Goal: Task Accomplishment & Management: Manage account settings

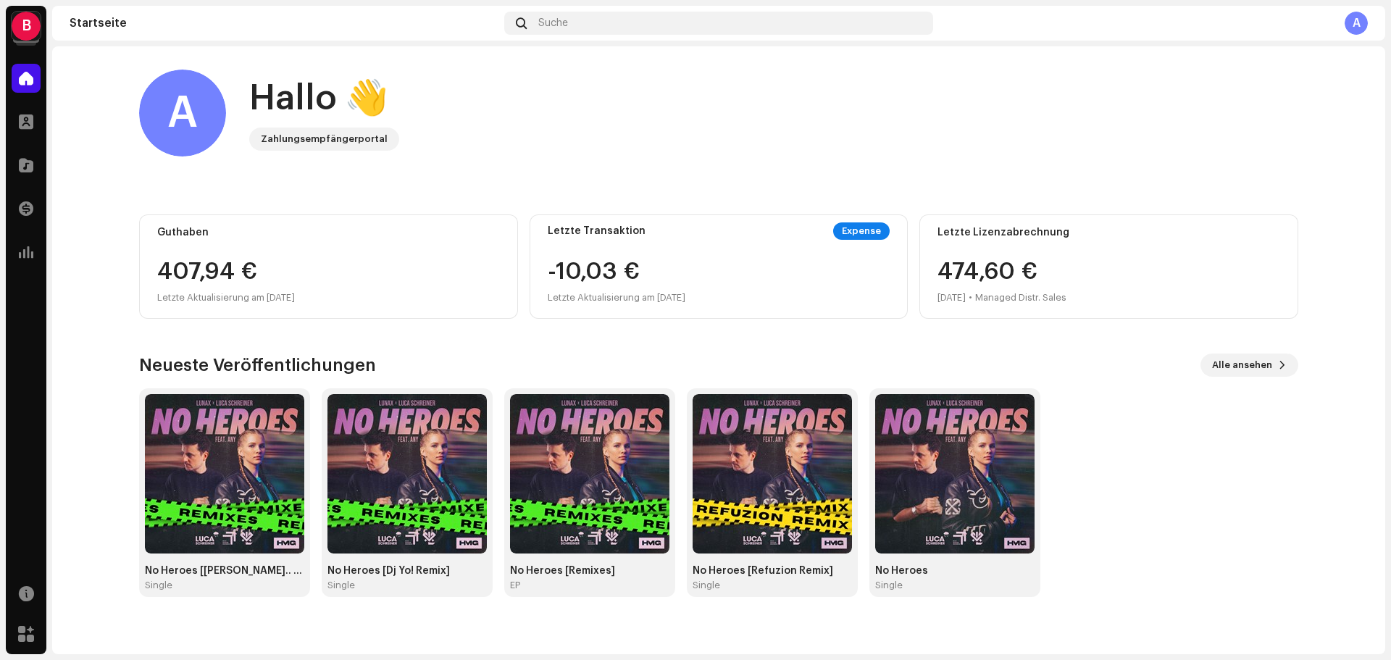
click at [28, 29] on div "B" at bounding box center [26, 26] width 29 height 29
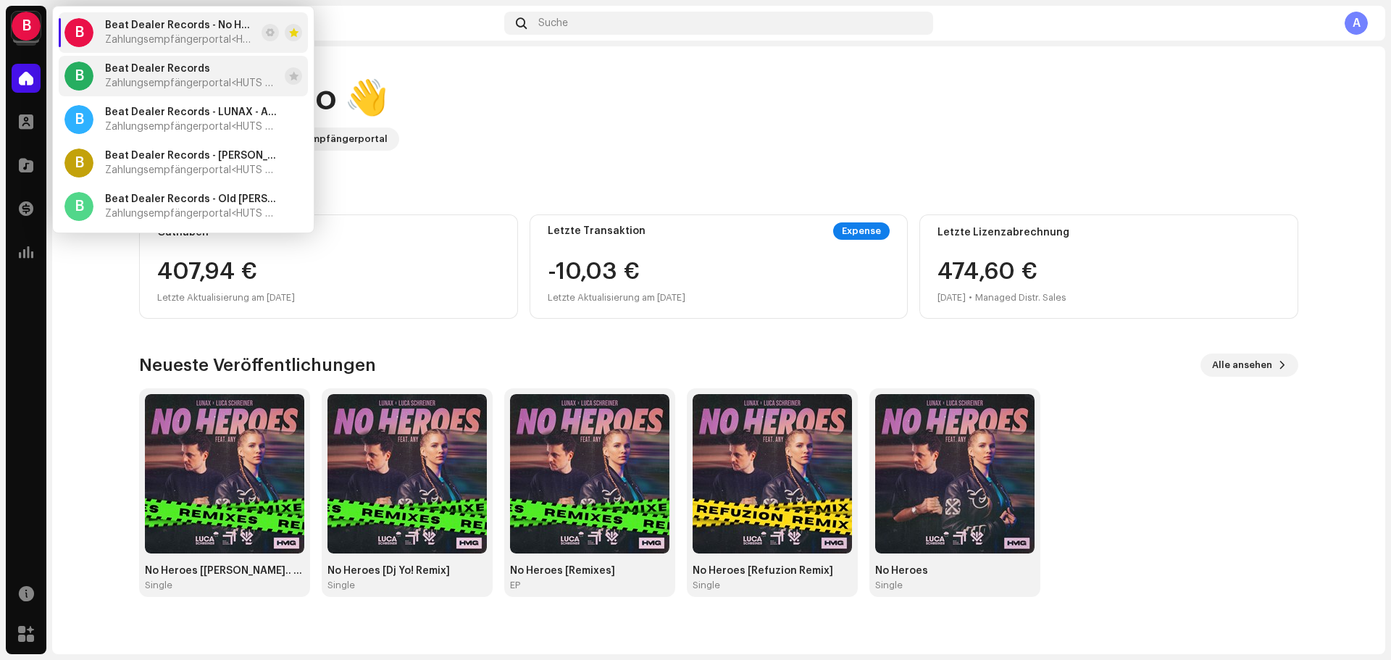
click at [164, 78] on span "Zahlungsempfängerportal <HUTS Media>" at bounding box center [192, 84] width 174 height 12
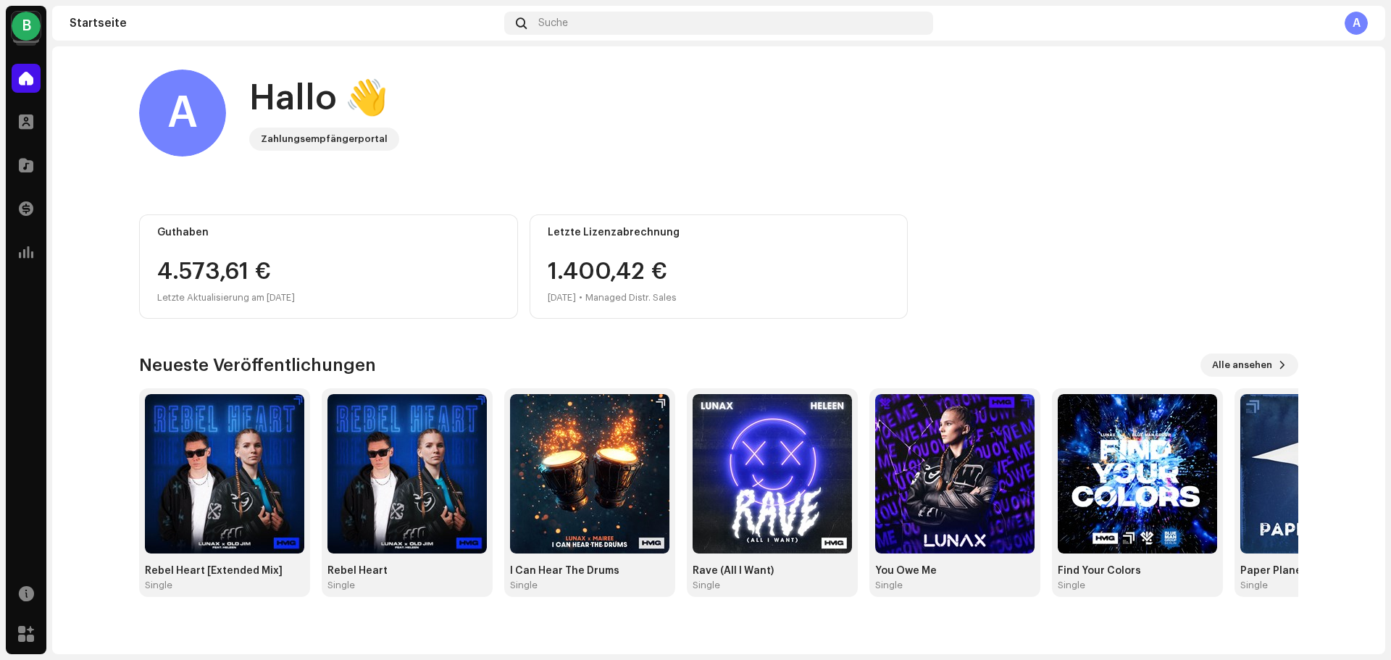
click at [29, 25] on div "B" at bounding box center [26, 26] width 29 height 29
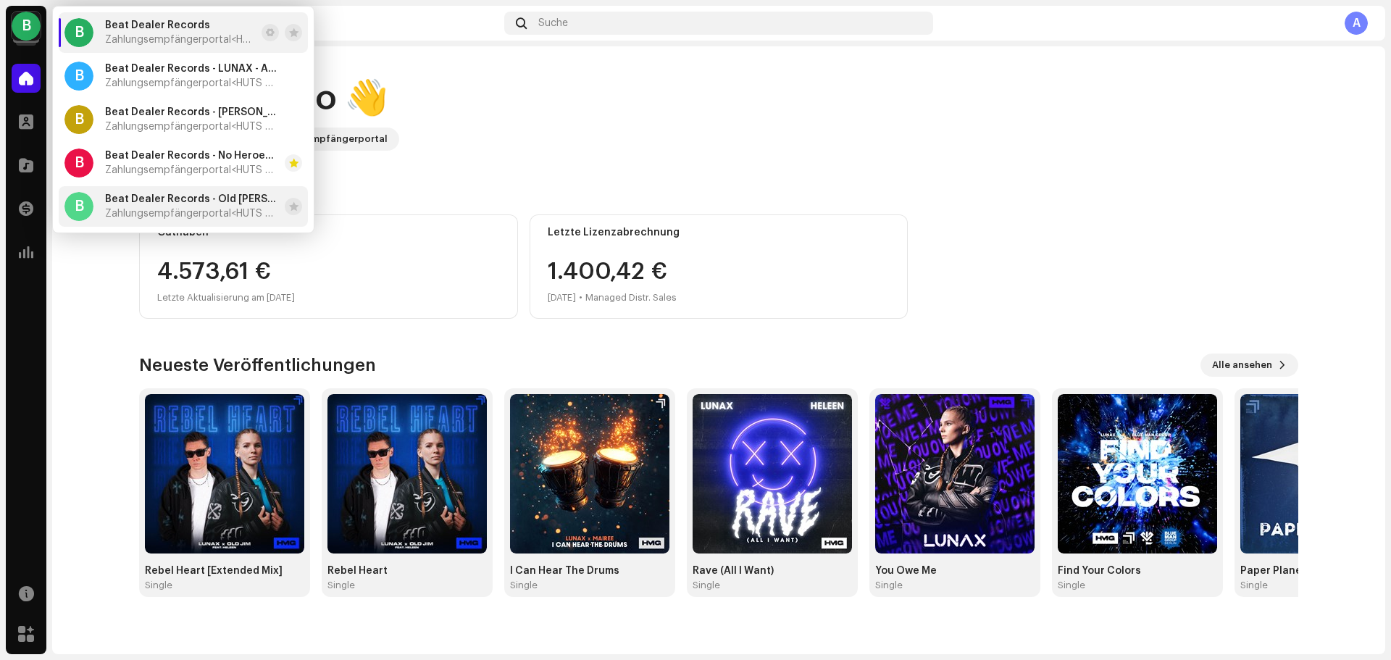
click at [177, 201] on span "Beat Dealer Records - Old [PERSON_NAME], Zombic - Kids" at bounding box center [192, 199] width 174 height 12
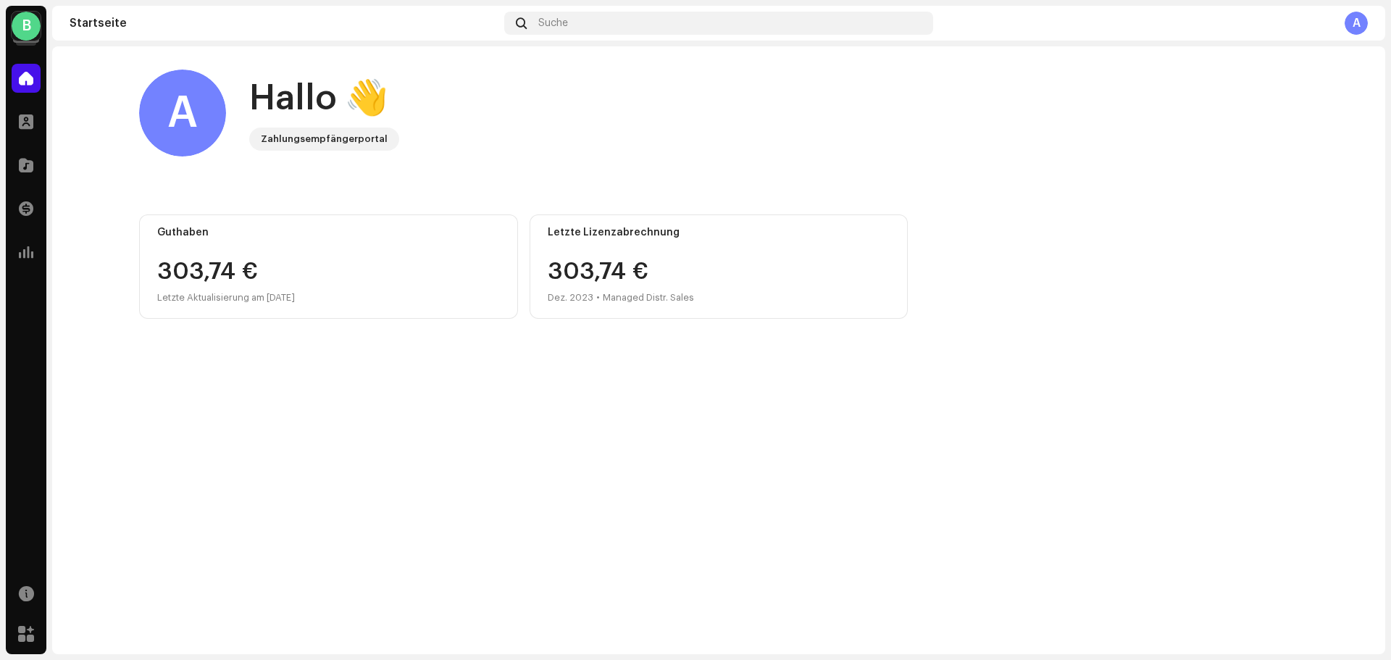
click at [22, 29] on div "B" at bounding box center [26, 26] width 29 height 29
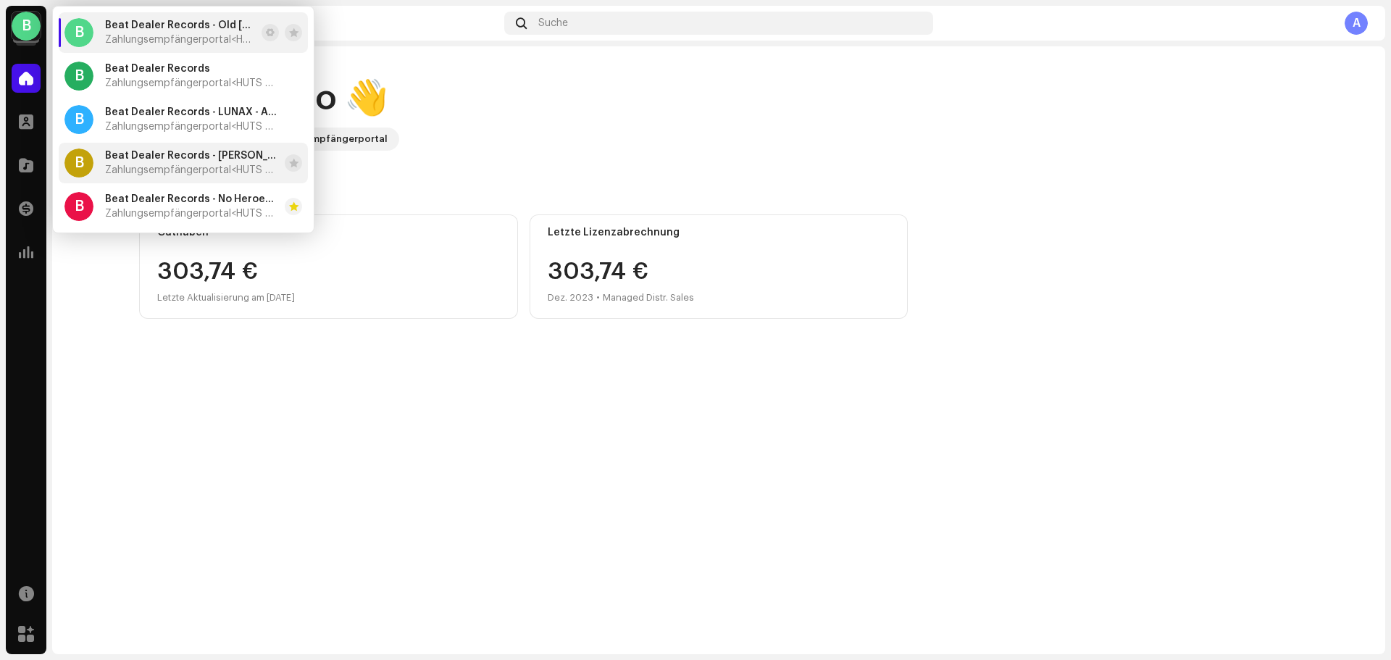
click at [155, 158] on span "Beat Dealer Records - [PERSON_NAME], [PERSON_NAME] - Paper Plane" at bounding box center [192, 156] width 174 height 12
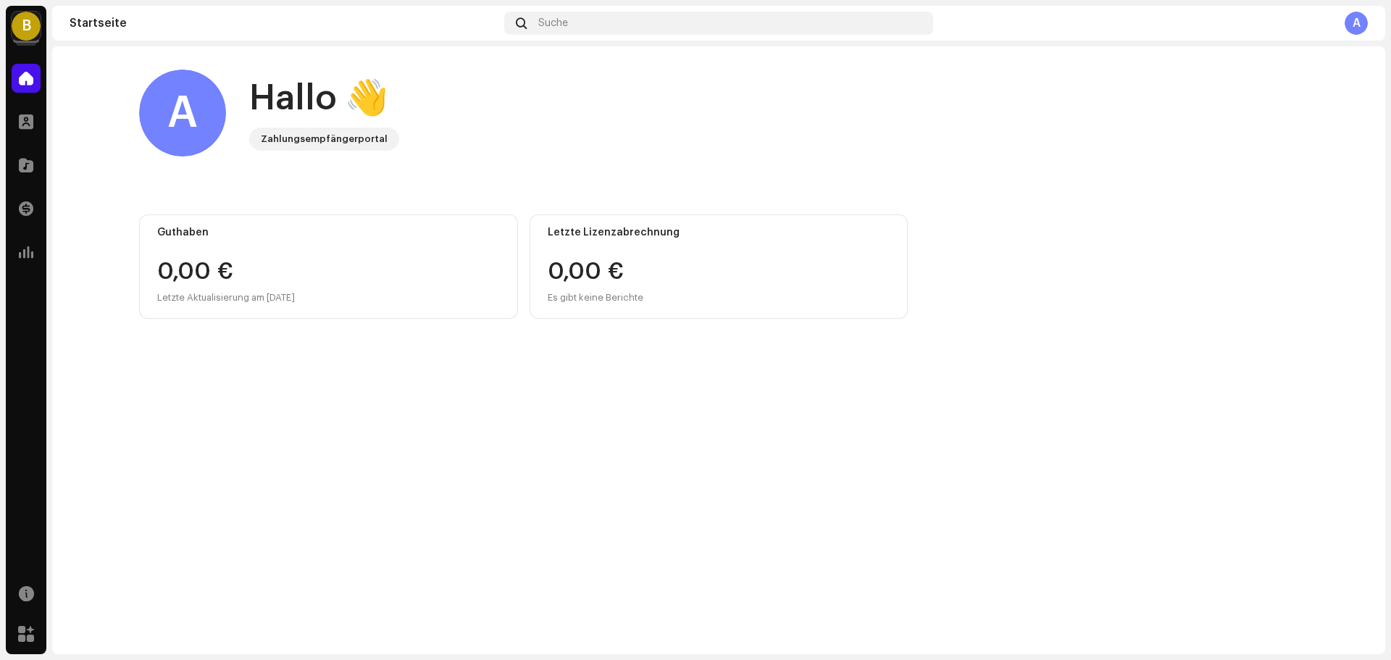
click at [28, 27] on div "B" at bounding box center [26, 26] width 29 height 29
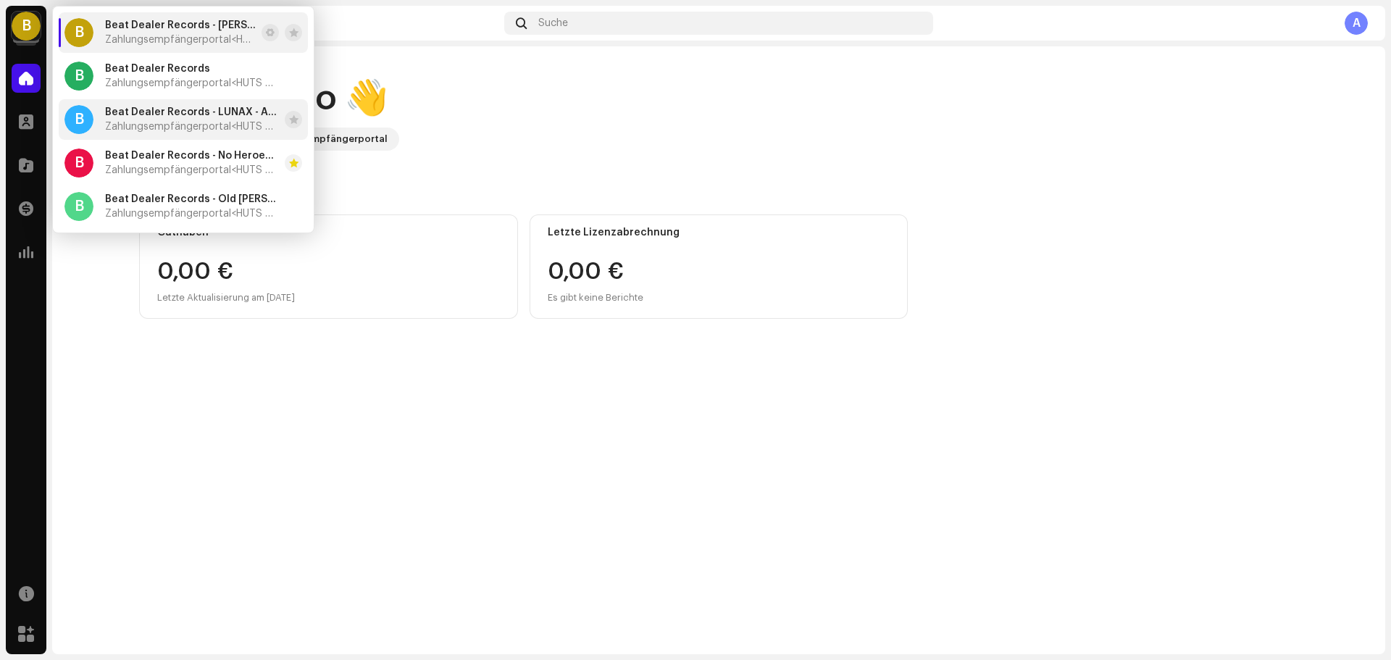
click at [134, 114] on span "Beat Dealer Records - LUNAX - ABC" at bounding box center [192, 112] width 174 height 12
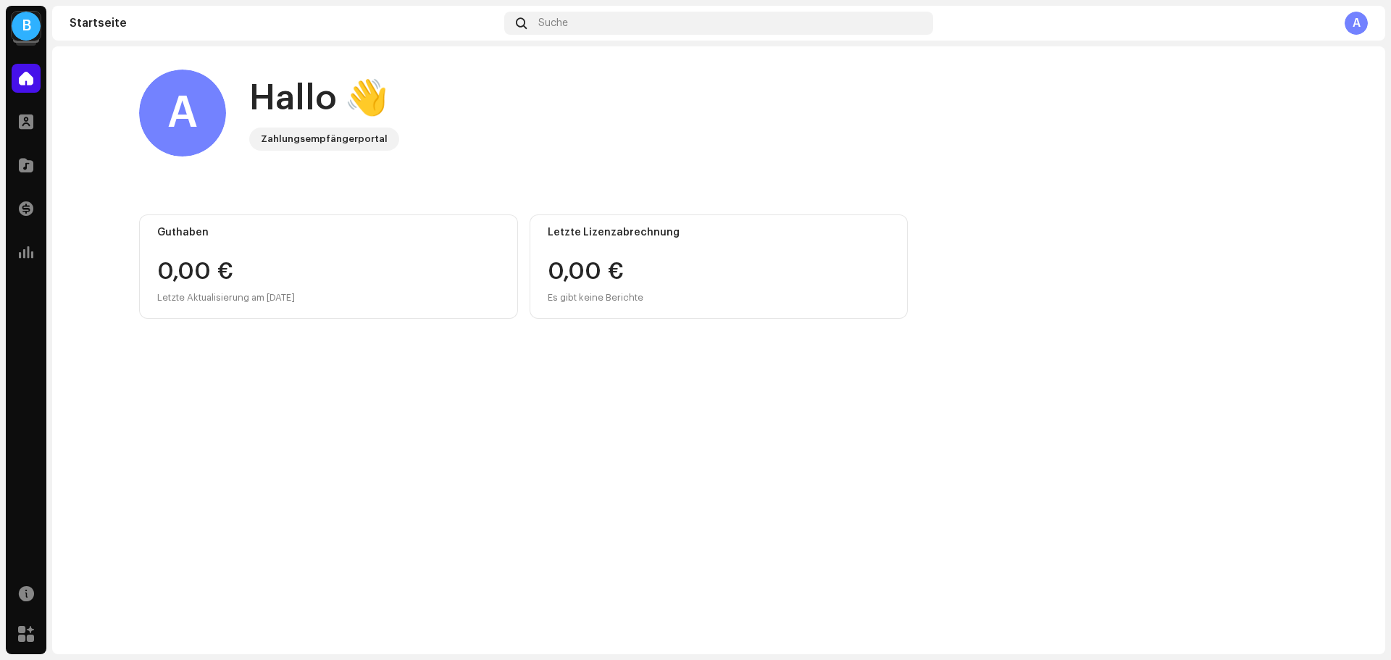
click at [19, 35] on div "B" at bounding box center [26, 26] width 29 height 29
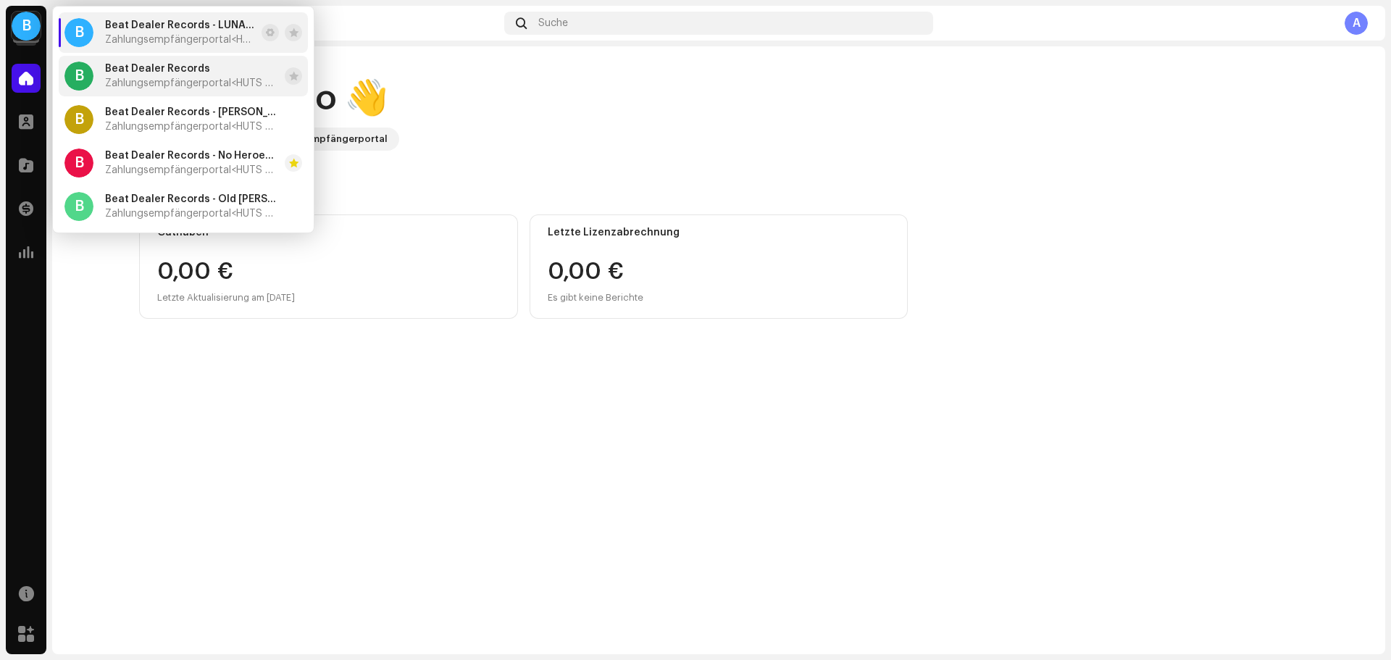
click at [144, 66] on span "Beat Dealer Records" at bounding box center [157, 69] width 105 height 12
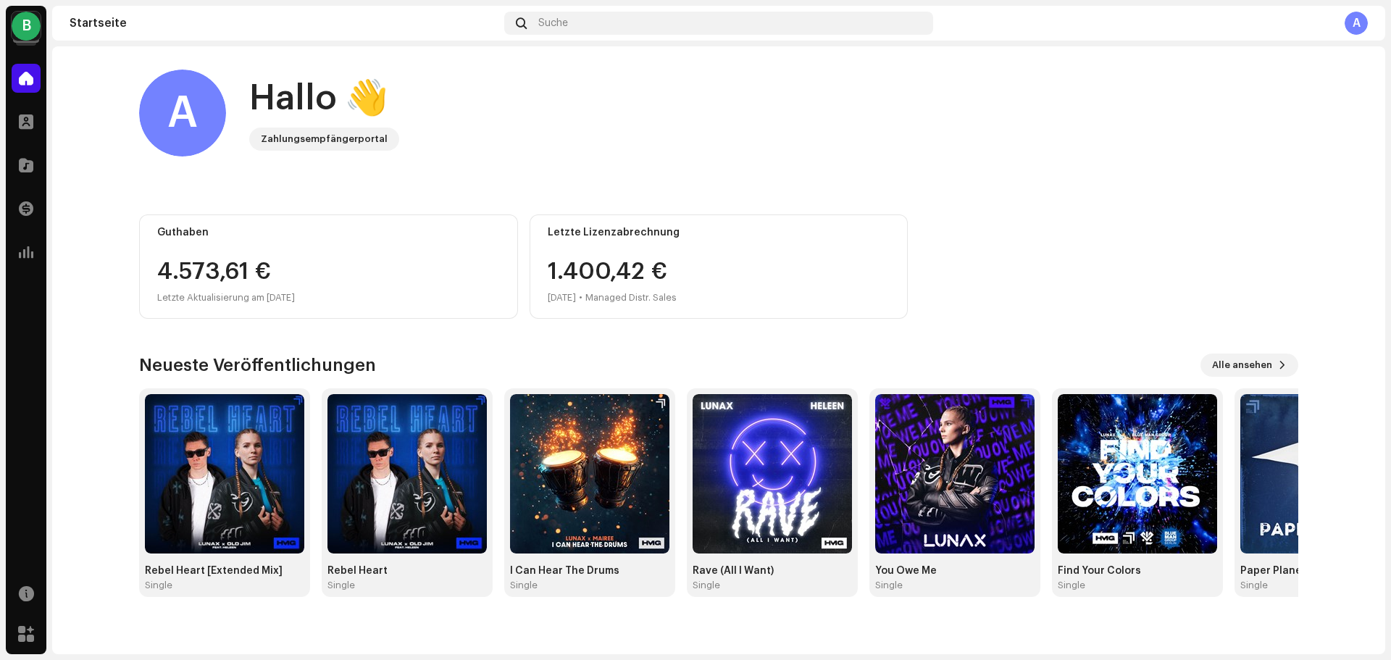
click at [217, 277] on div "4.573,61 €" at bounding box center [328, 271] width 343 height 23
click at [265, 299] on div "Letzte Aktualisierung am [DATE]" at bounding box center [328, 297] width 343 height 17
click at [30, 212] on span at bounding box center [26, 209] width 14 height 12
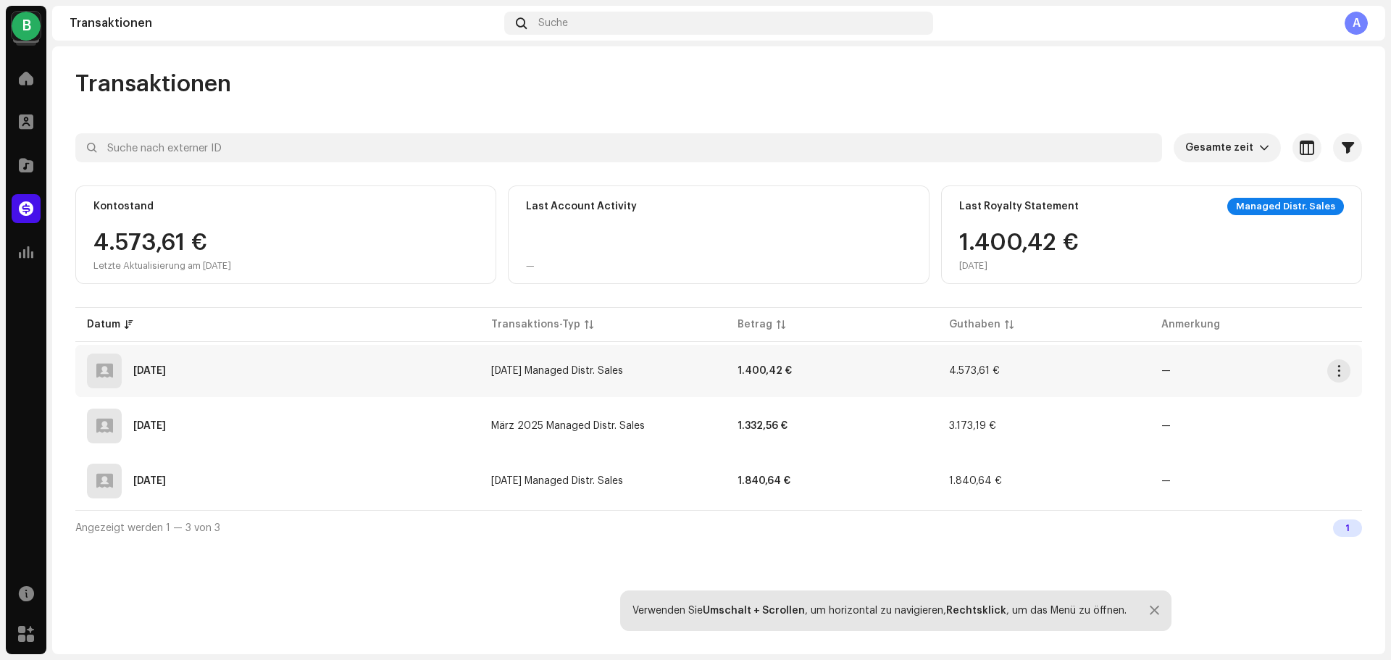
click at [130, 381] on div "21.09.2025" at bounding box center [277, 370] width 381 height 35
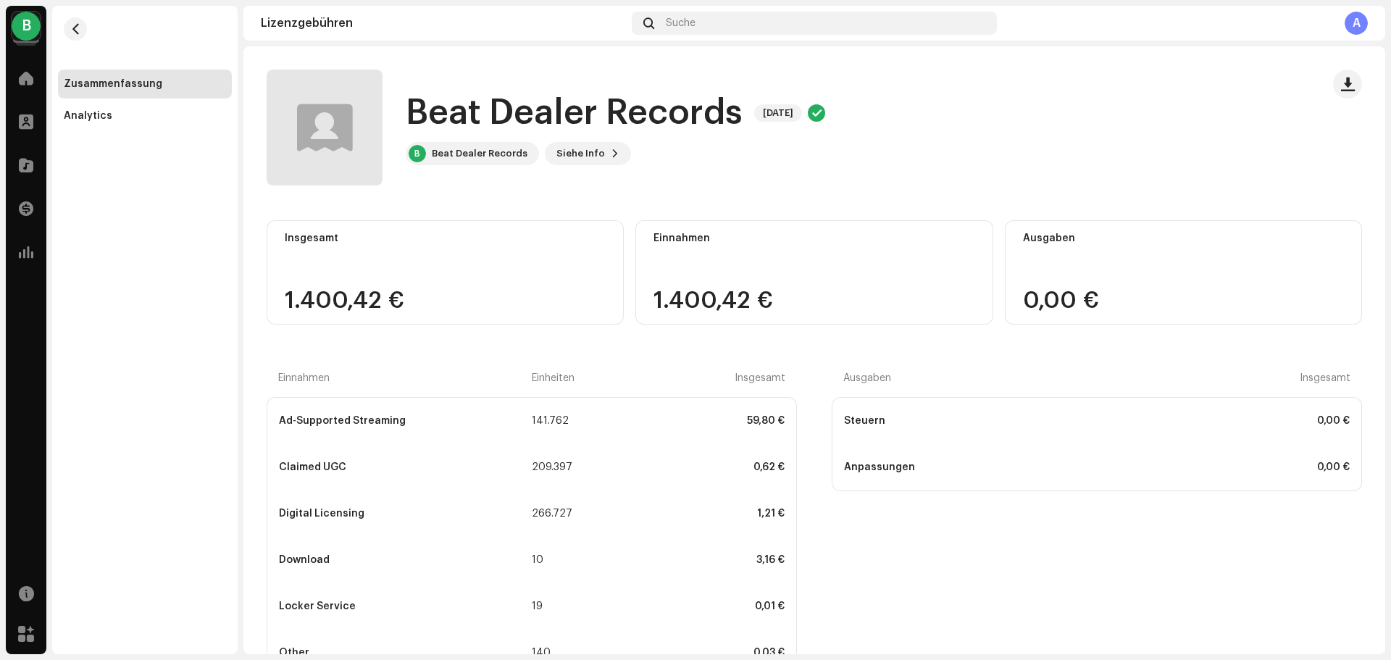
click at [32, 17] on div "B" at bounding box center [26, 26] width 29 height 29
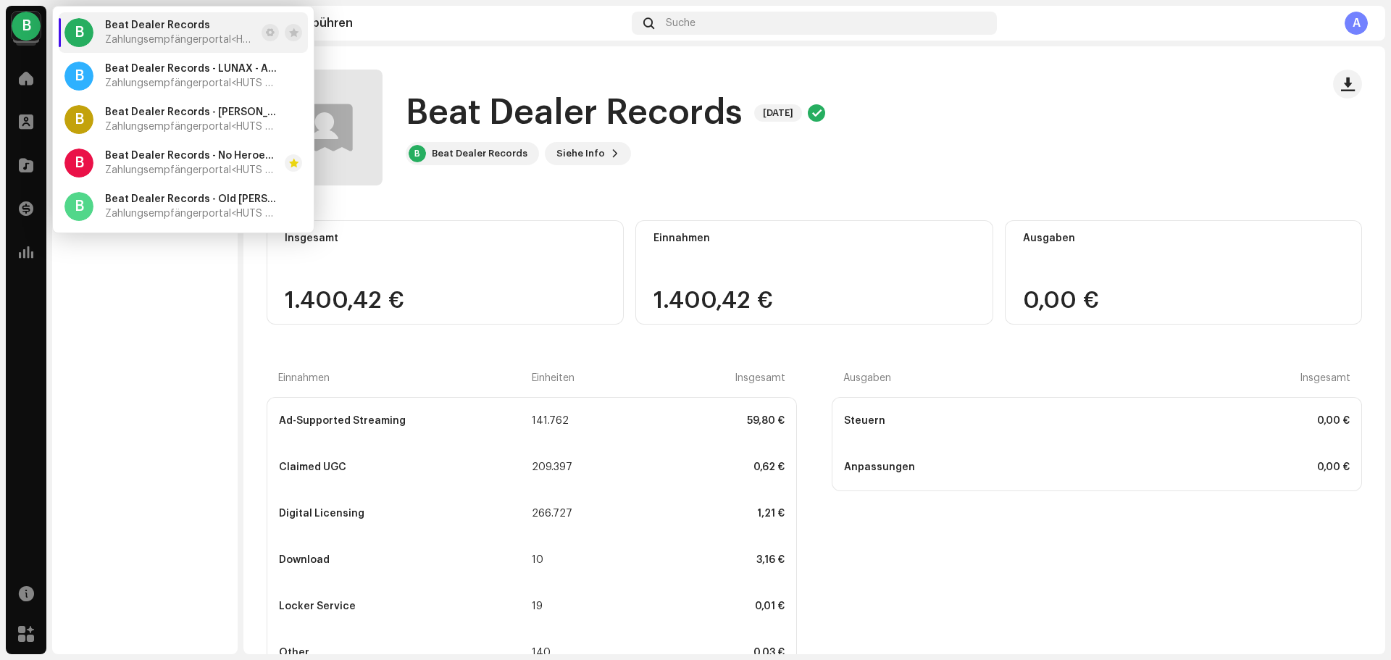
click at [141, 37] on span "Zahlungsempfängerportal <HUTS Media>" at bounding box center [180, 40] width 151 height 12
click at [152, 32] on div "Beat Dealer Records Zahlungsempfängerportal <HUTS Media>" at bounding box center [180, 33] width 151 height 26
click at [146, 76] on div "Beat Dealer Records - LUNAX - ABC Zahlungsempfängerportal <HUTS Media>" at bounding box center [192, 76] width 174 height 26
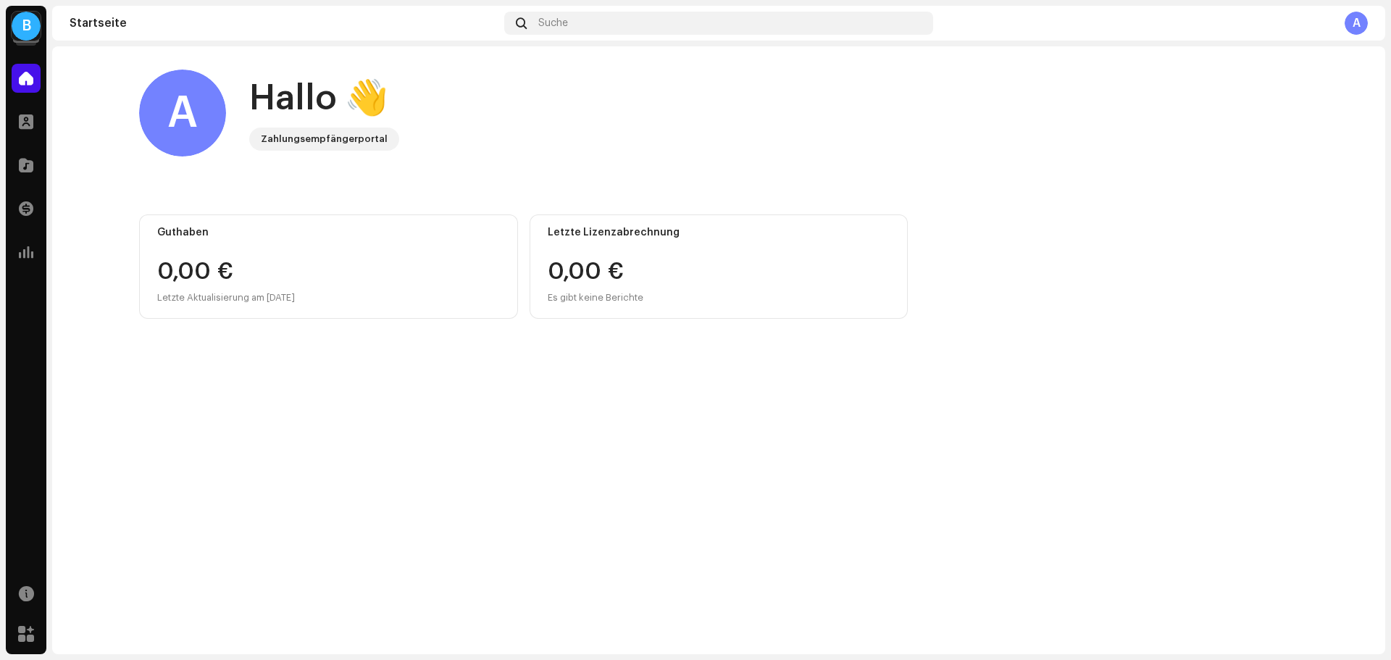
click at [23, 17] on div "B" at bounding box center [26, 26] width 29 height 29
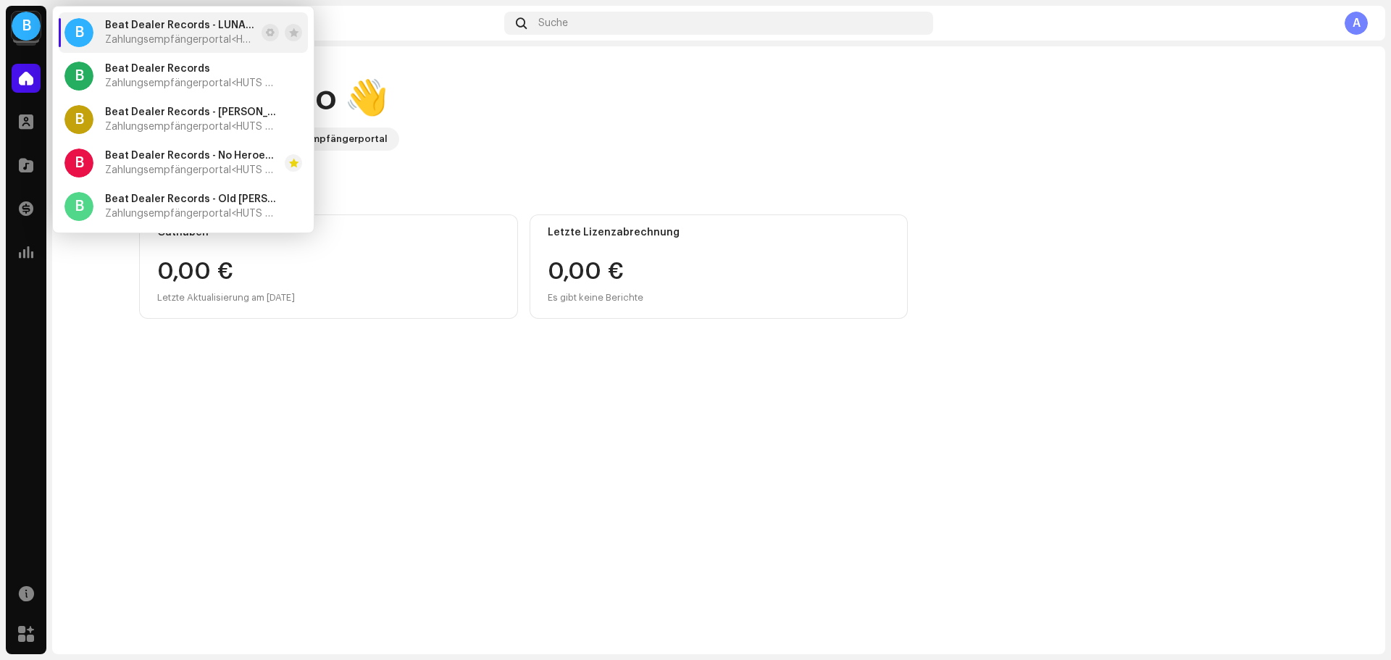
click at [167, 32] on div "Beat Dealer Records - LUNAX - ABC Zahlungsempfängerportal <HUTS Media>" at bounding box center [180, 33] width 151 height 26
click at [162, 75] on div "Beat Dealer Records Zahlungsempfängerportal <HUTS Media>" at bounding box center [192, 76] width 174 height 26
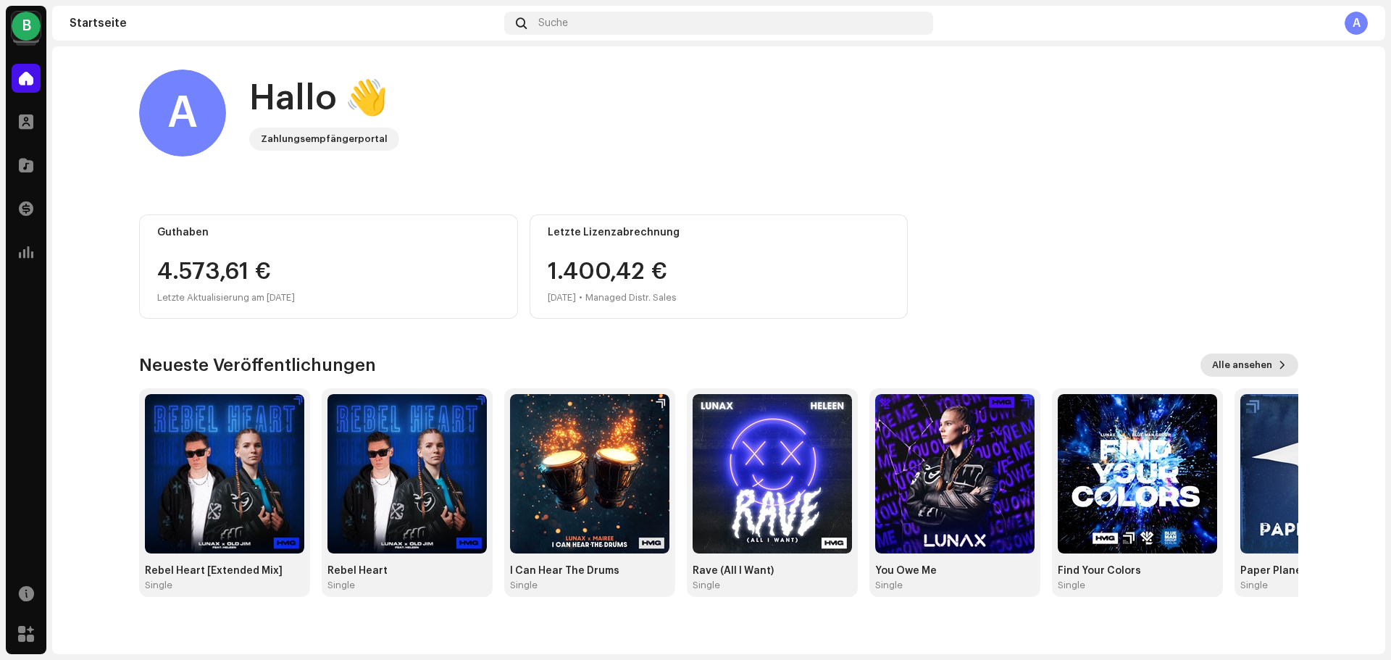
click at [1278, 367] on span at bounding box center [1282, 365] width 9 height 12
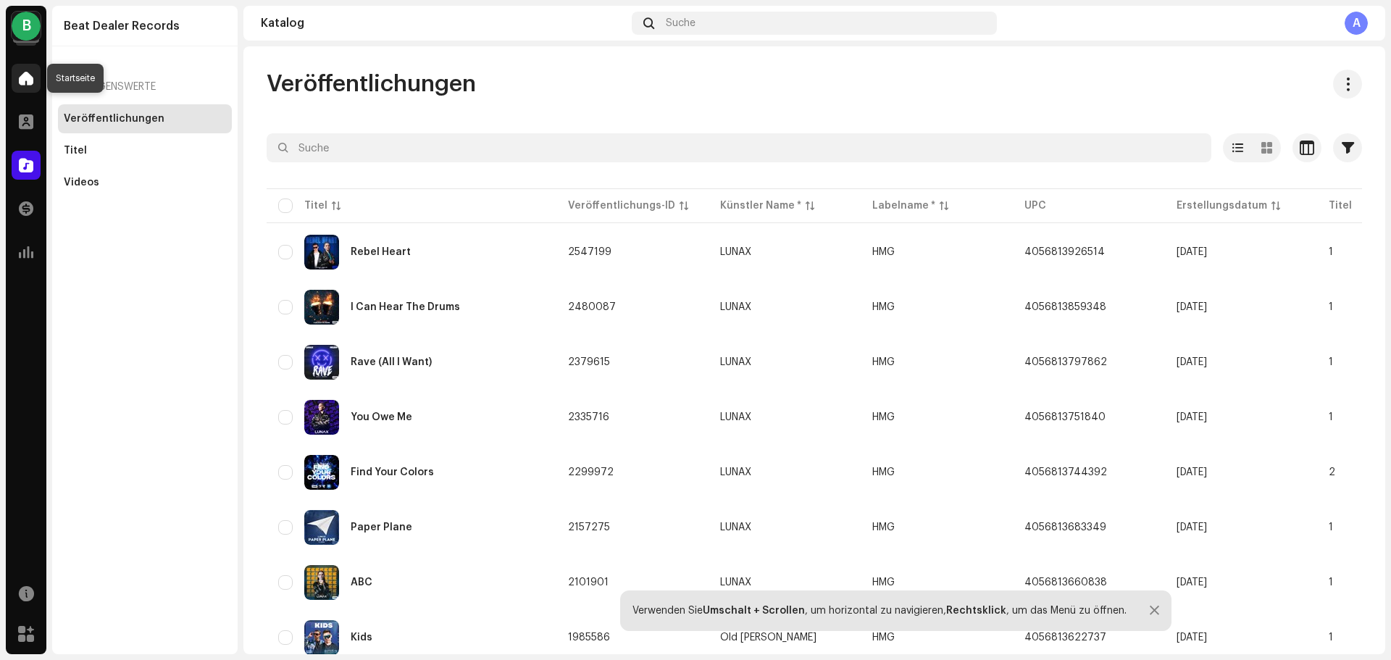
click at [29, 77] on span at bounding box center [26, 78] width 14 height 12
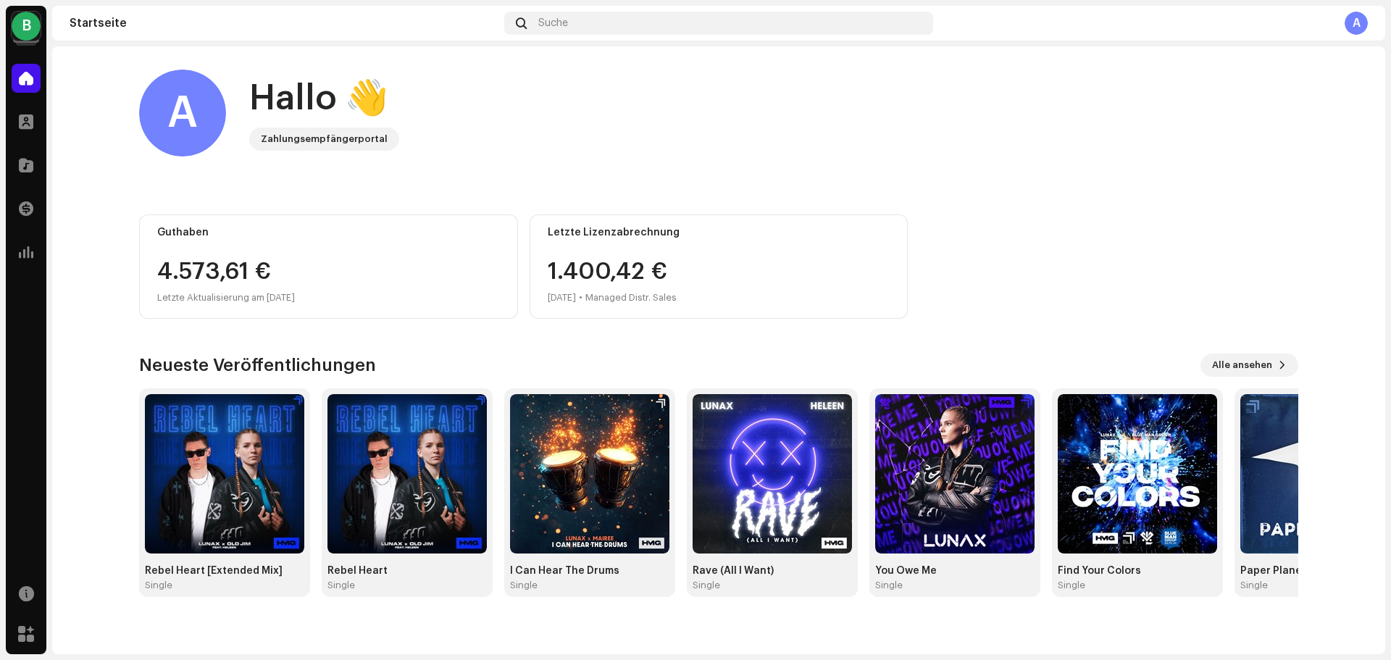
click at [301, 297] on div "Letzte Aktualisierung am [DATE]" at bounding box center [328, 297] width 343 height 17
click at [27, 247] on span at bounding box center [26, 252] width 14 height 12
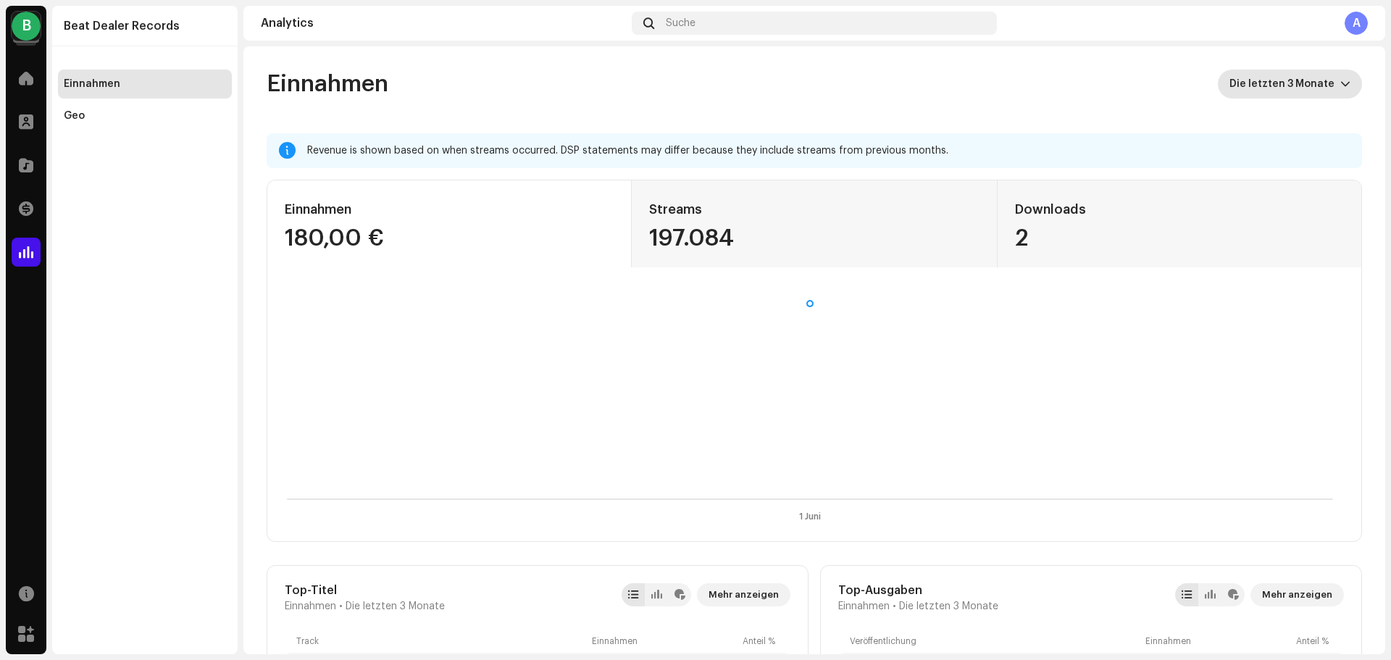
click at [1328, 78] on span "Die letzten 3 Monate" at bounding box center [1284, 84] width 111 height 29
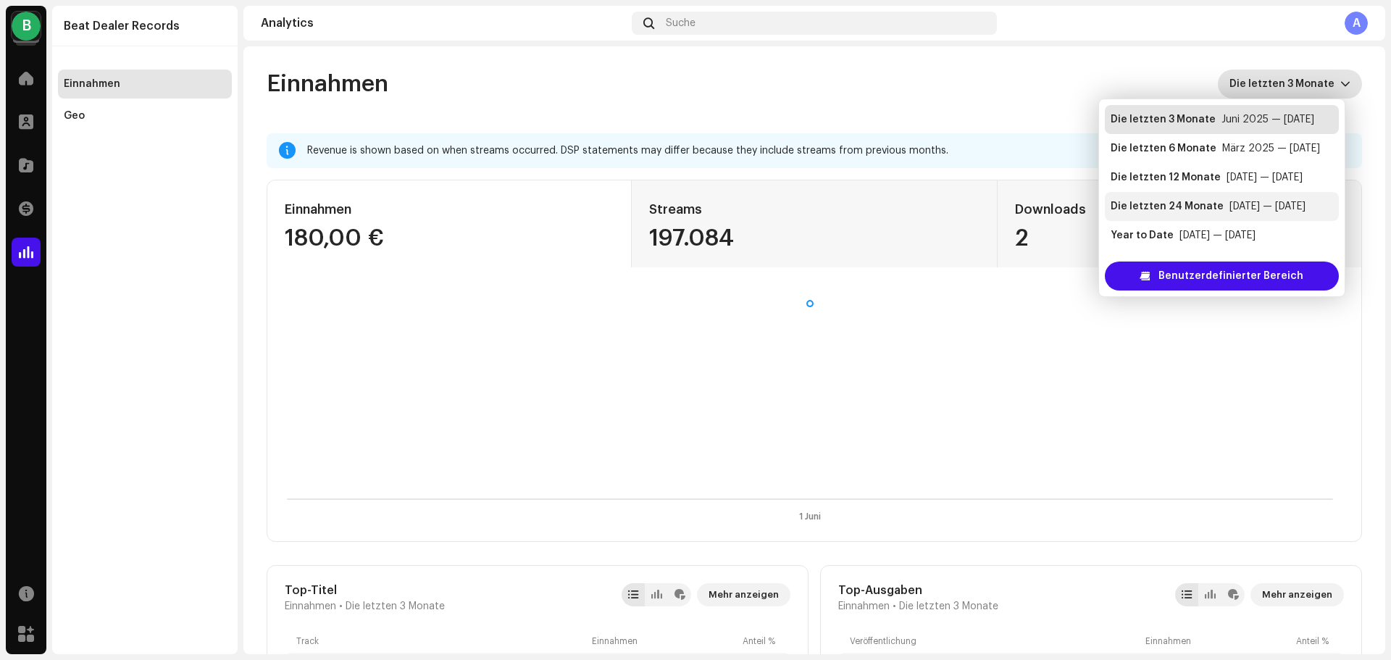
click at [1230, 209] on div "Sept. 2023 — Aug. 2025" at bounding box center [1267, 206] width 76 height 14
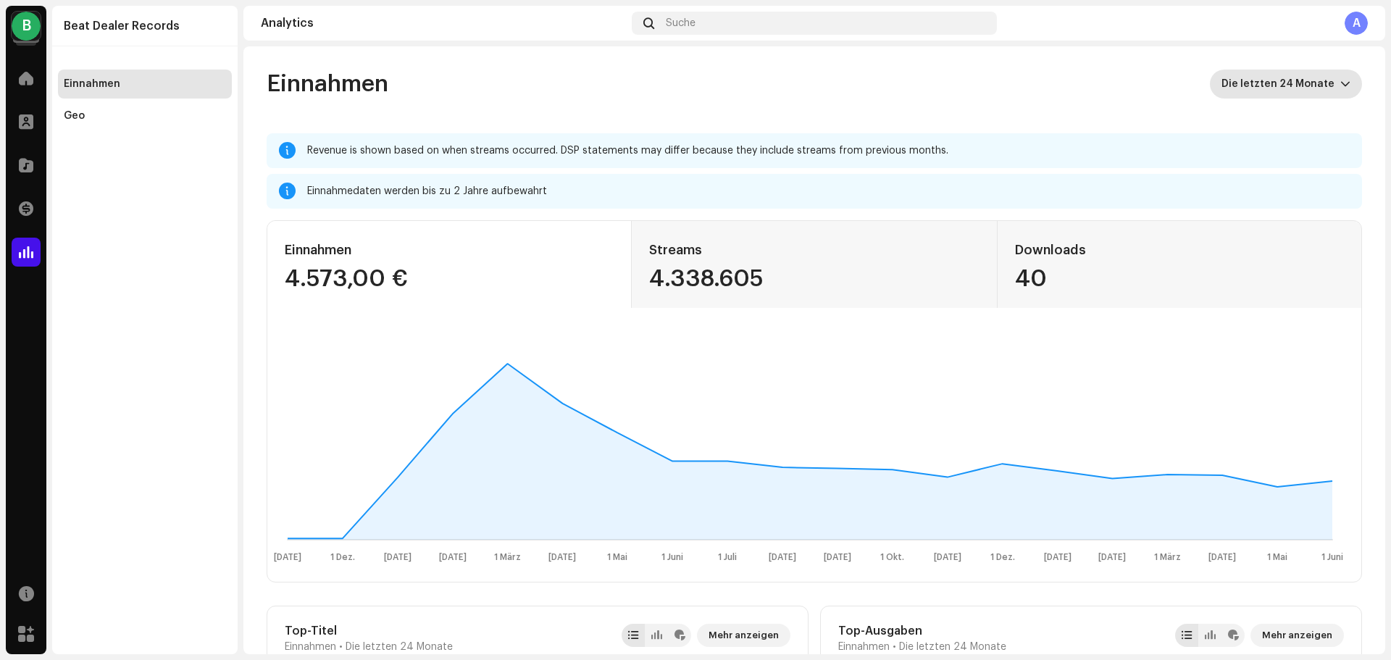
click at [1341, 83] on icon "dropdown trigger" at bounding box center [1345, 84] width 10 height 10
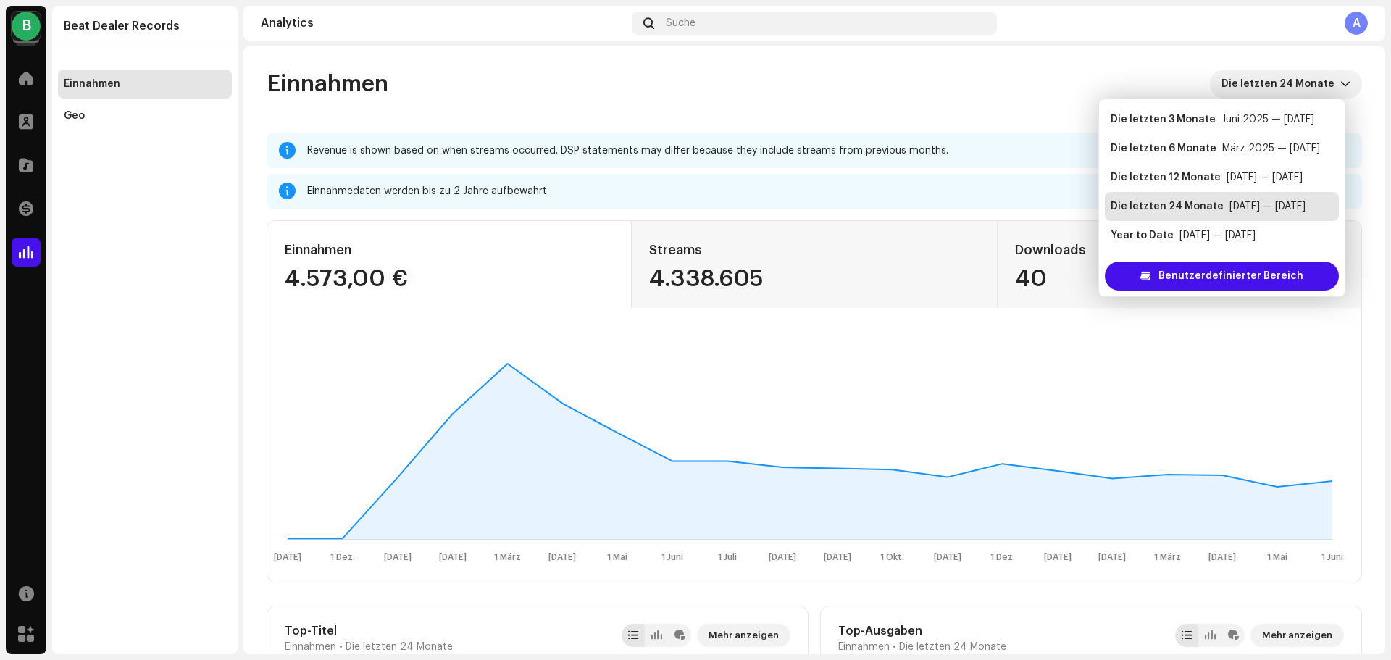
click at [774, 78] on div "Einnahmen Die letzten 24 Monate" at bounding box center [814, 84] width 1095 height 29
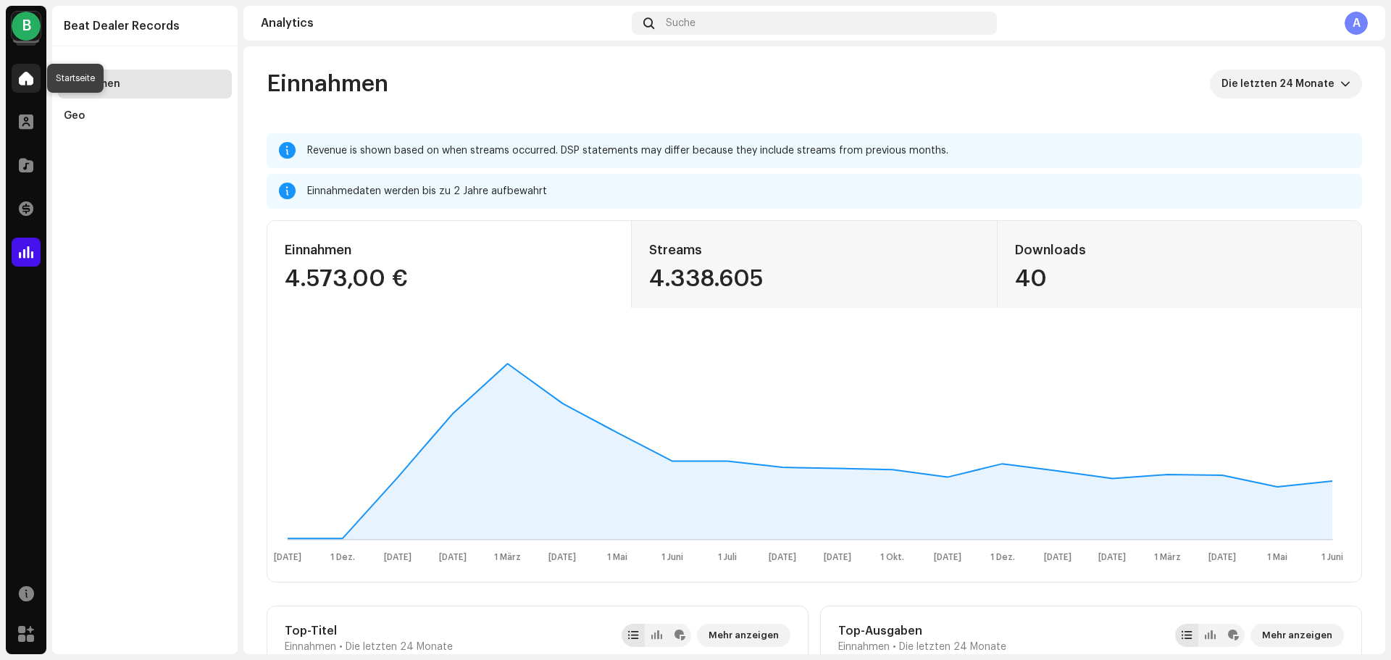
click at [22, 77] on span at bounding box center [26, 78] width 14 height 12
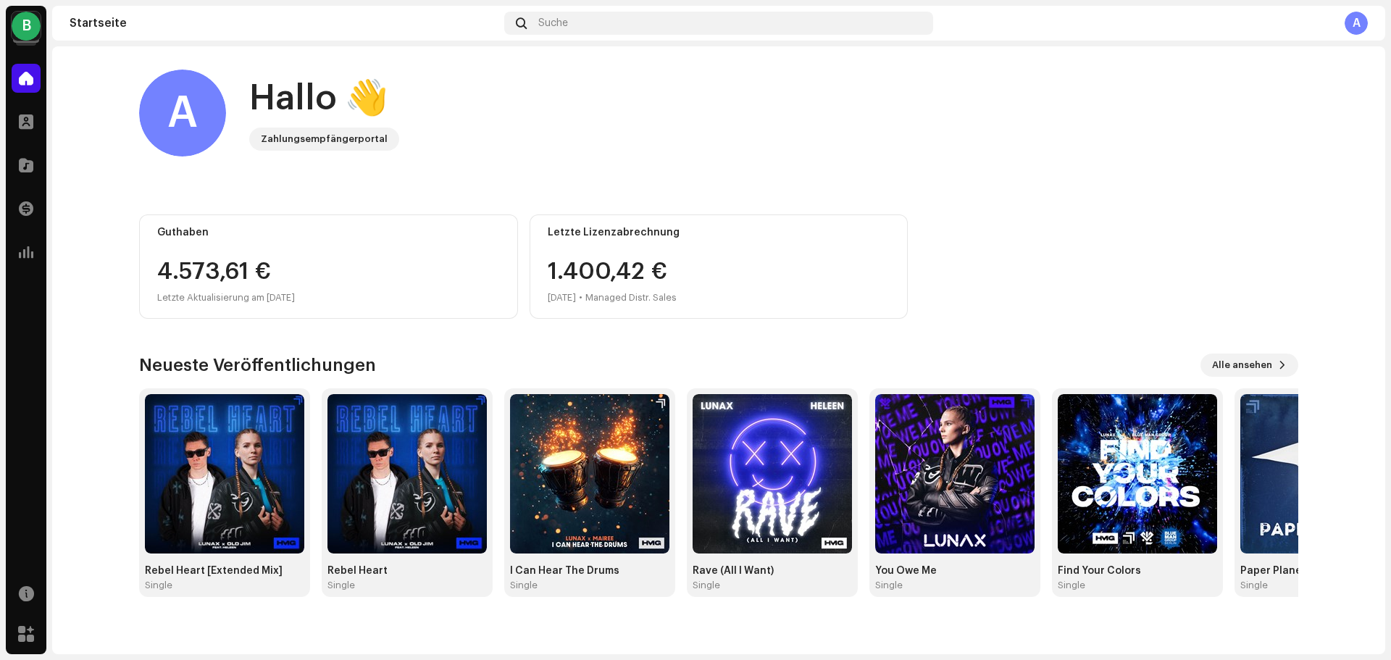
click at [26, 20] on div "B" at bounding box center [26, 26] width 29 height 29
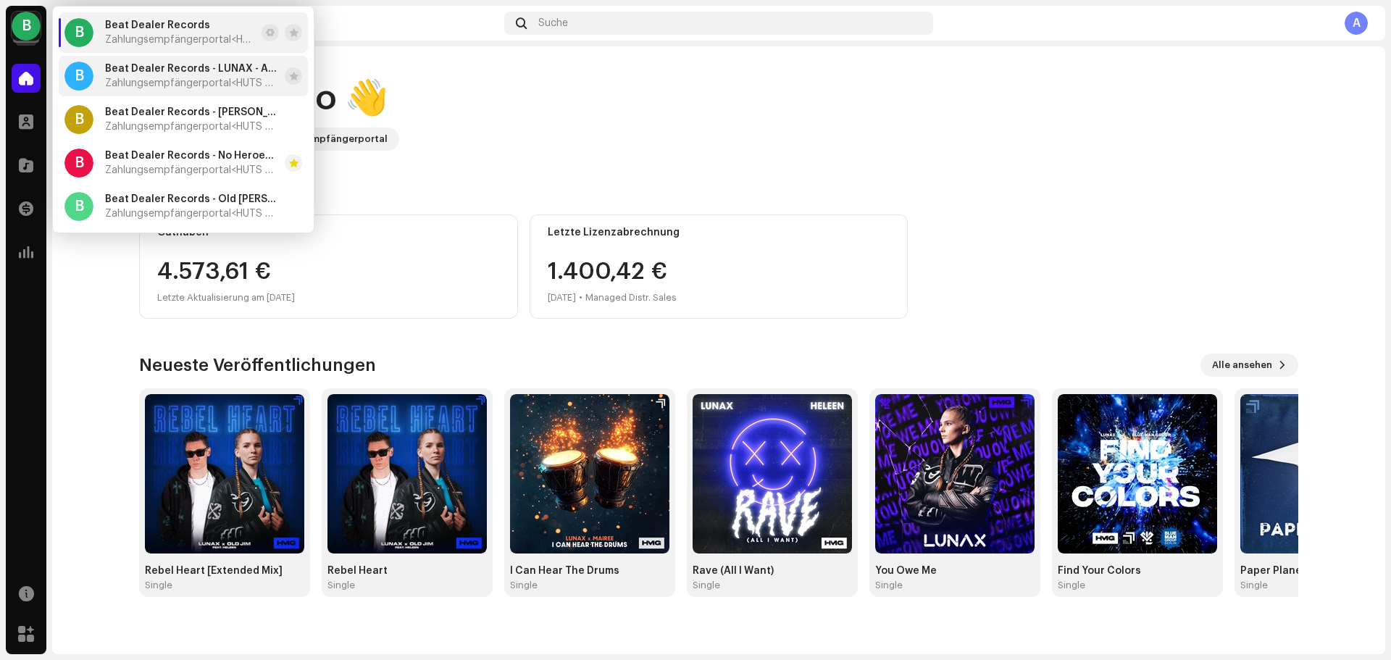
click at [169, 78] on span "Zahlungsempfängerportal <HUTS Media>" at bounding box center [192, 84] width 174 height 12
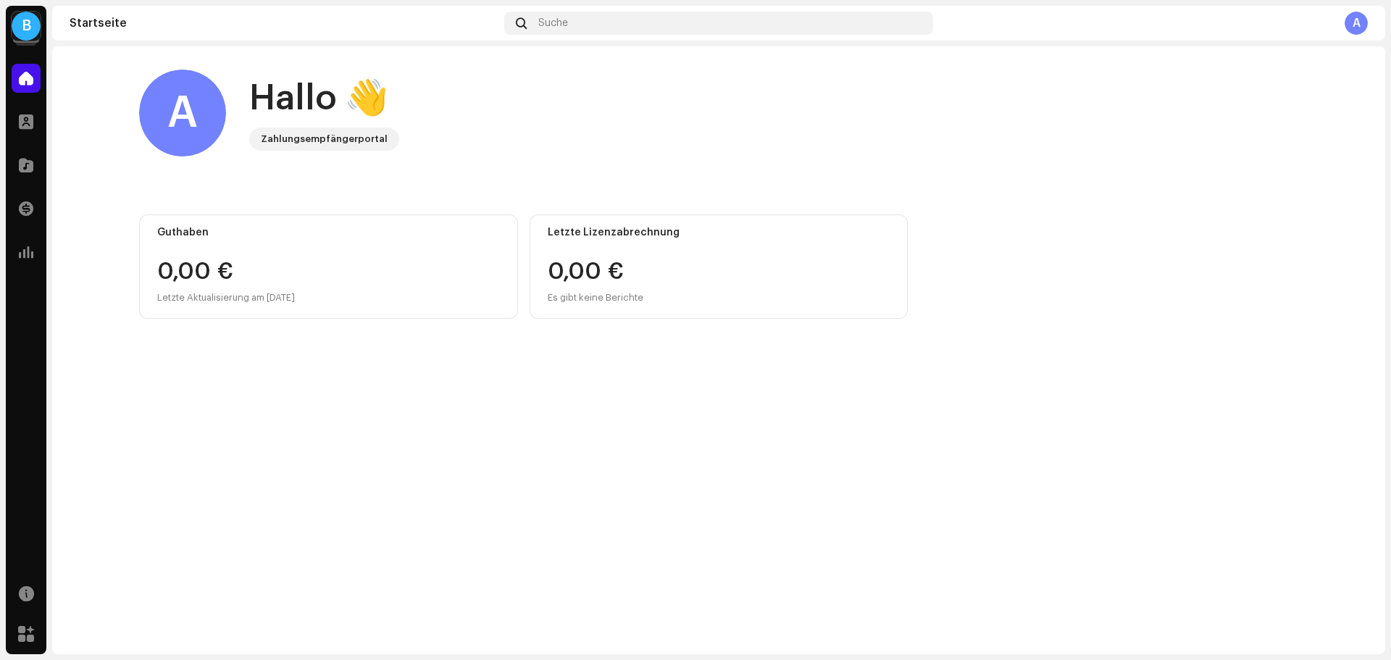
click at [26, 25] on div "B" at bounding box center [26, 26] width 29 height 29
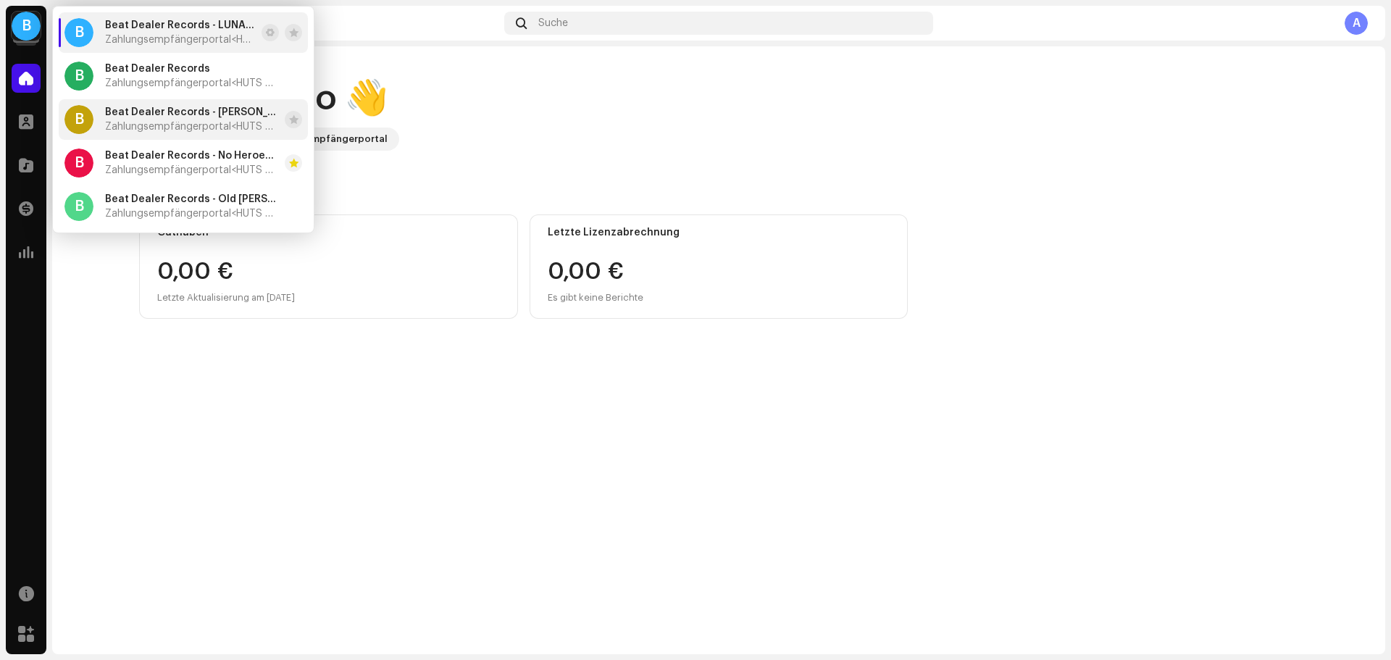
click at [170, 120] on div "Beat Dealer Records - LUNAX, Jaimes - Paper Plane Zahlungsempfängerportal <HUTS…" at bounding box center [192, 119] width 174 height 26
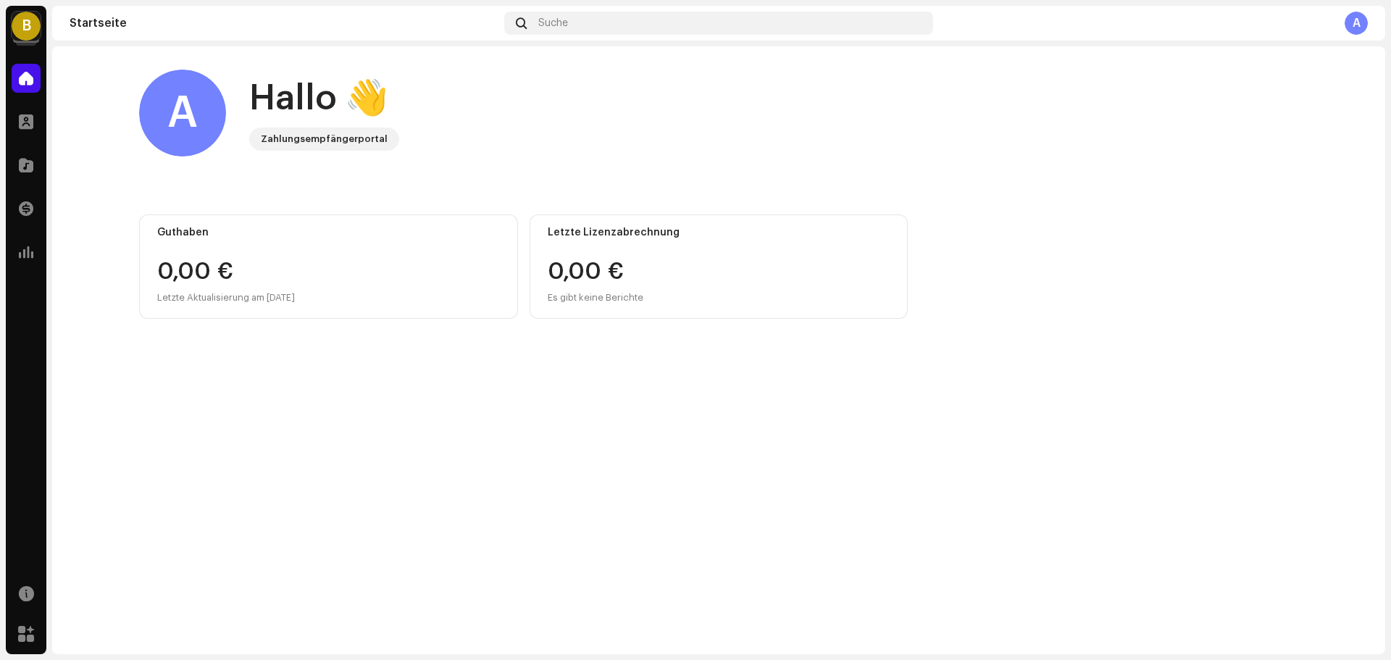
click at [21, 23] on div "B" at bounding box center [26, 26] width 29 height 29
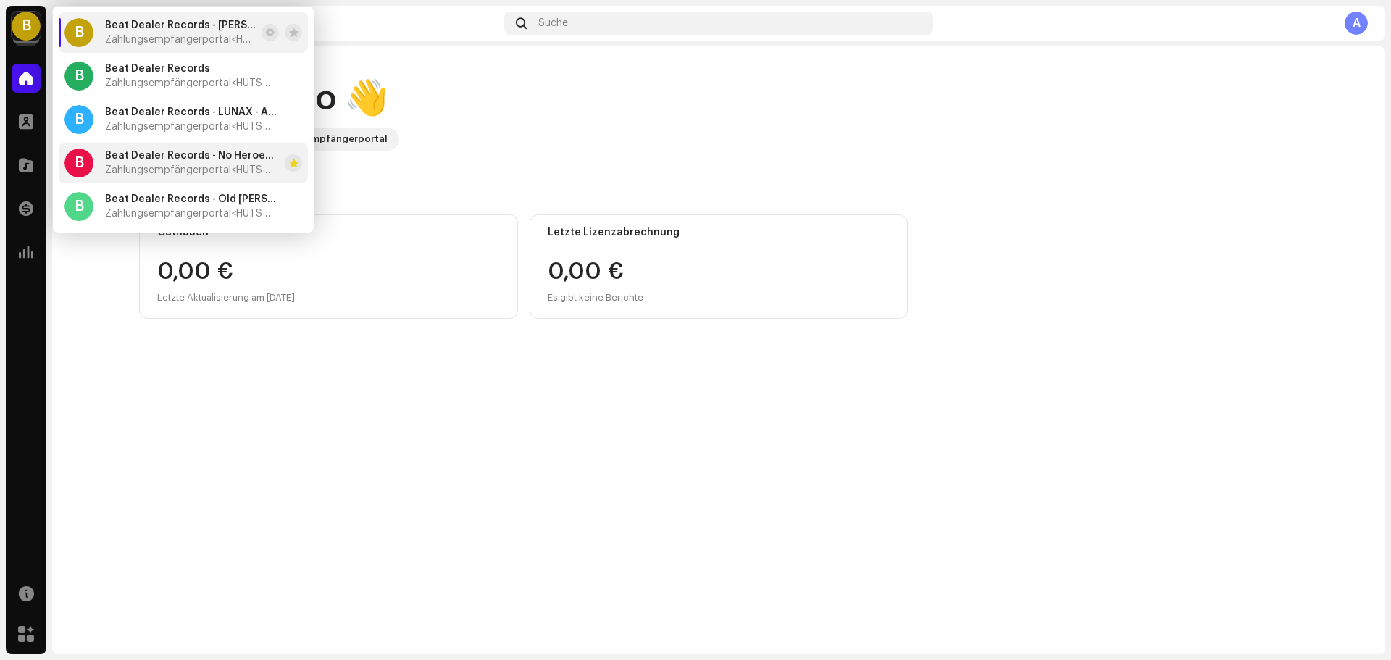
click at [201, 162] on div "Beat Dealer Records - No Heroes (feat. ANY) Zahlungsempfängerportal <HUTS Media>" at bounding box center [192, 163] width 174 height 26
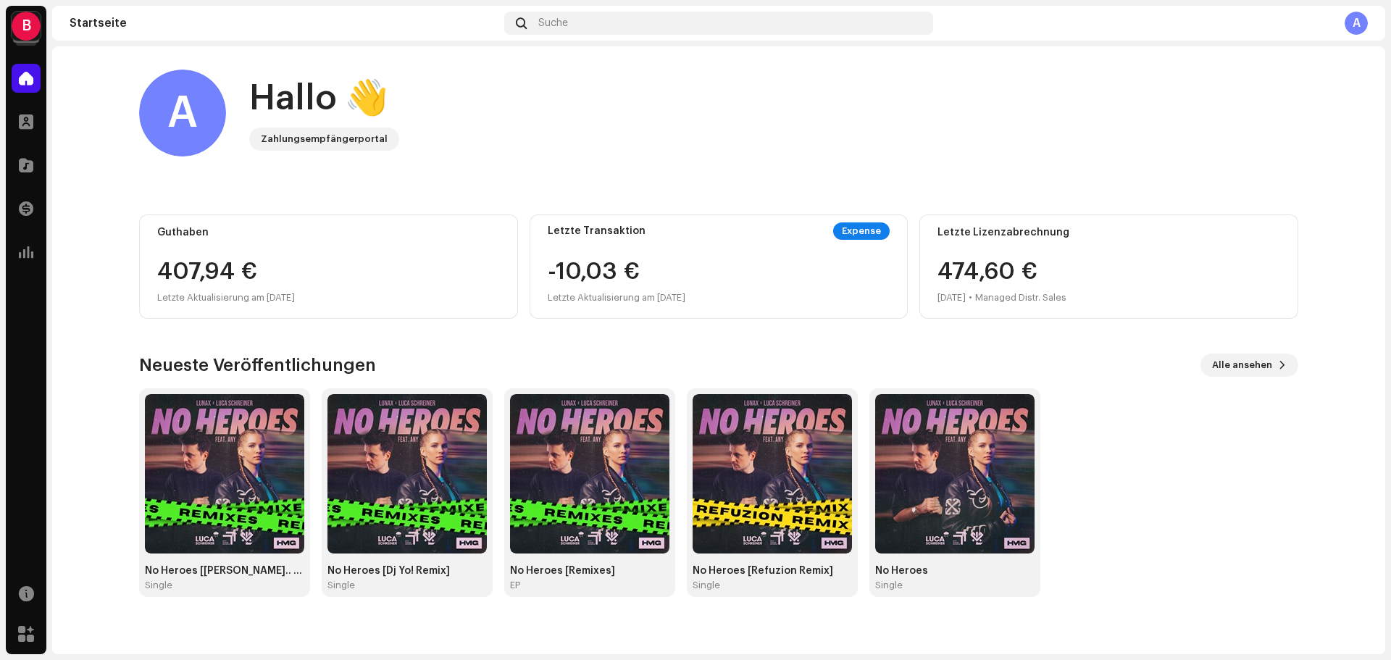
click at [29, 24] on div "B" at bounding box center [26, 26] width 29 height 29
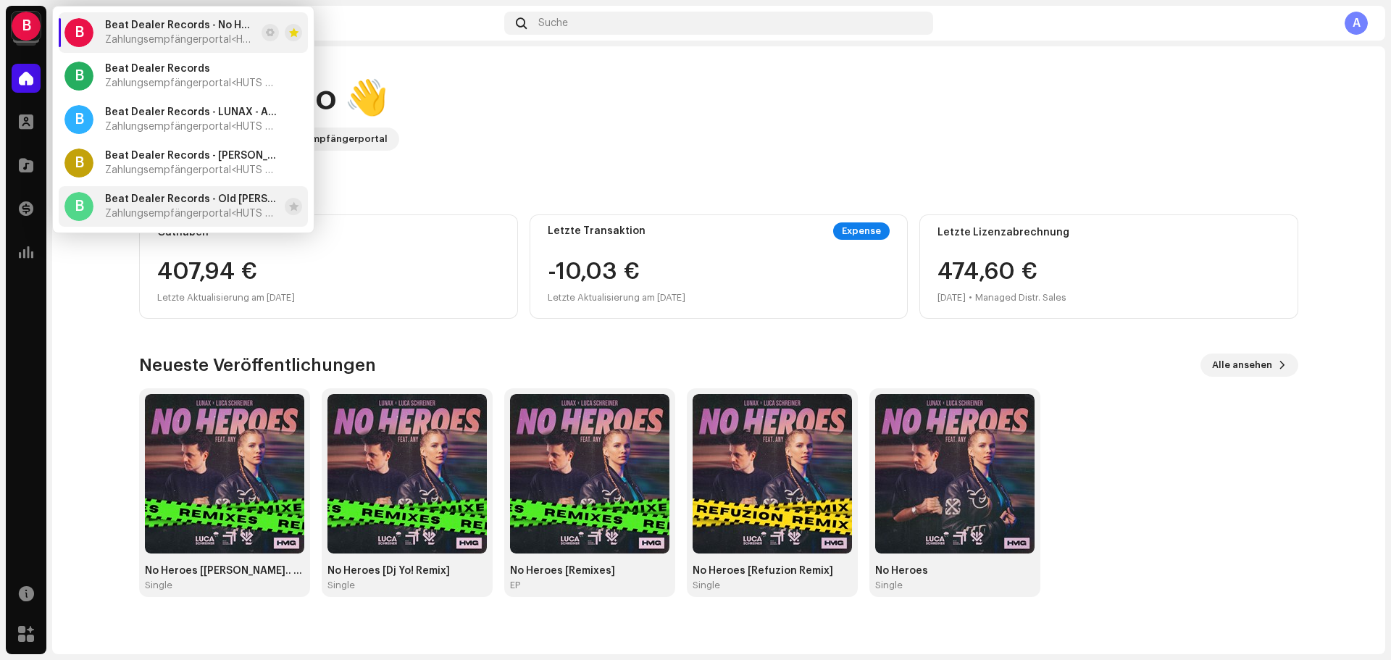
drag, startPoint x: 196, startPoint y: 202, endPoint x: 209, endPoint y: 205, distance: 13.4
click at [196, 202] on span "Beat Dealer Records - Old [PERSON_NAME], Zombic - Kids" at bounding box center [192, 199] width 174 height 12
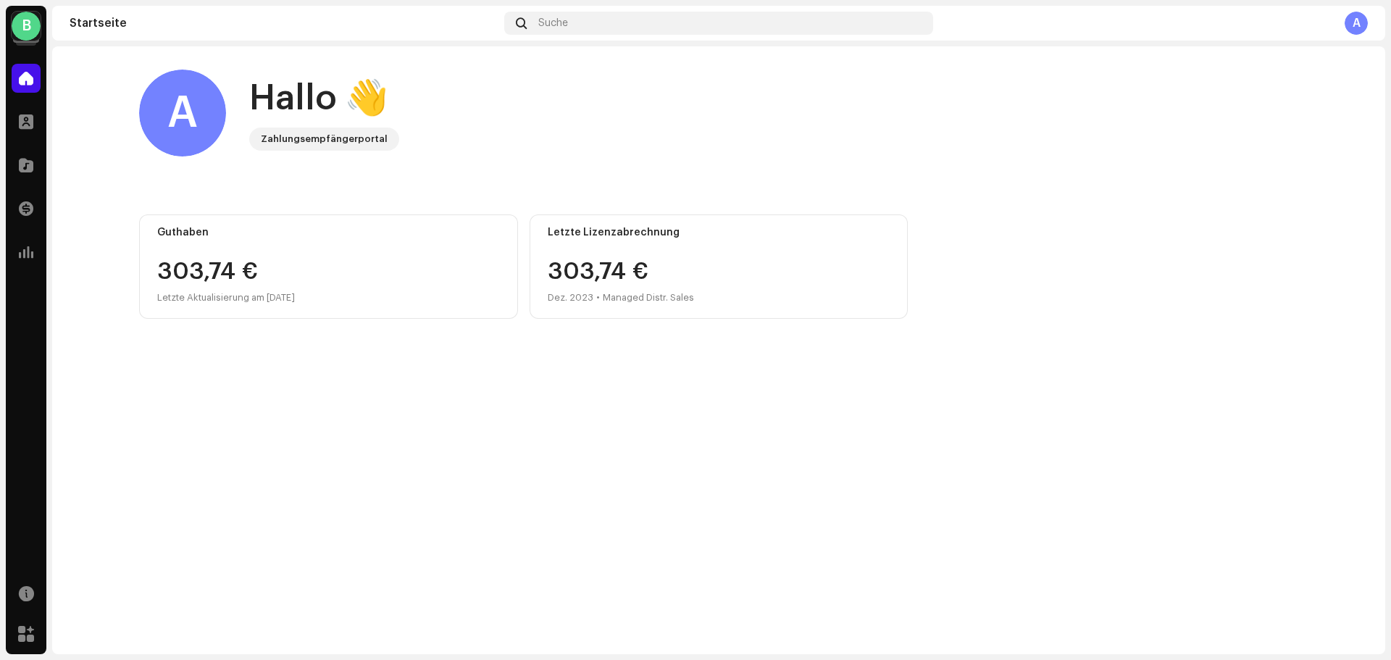
click at [26, 28] on div "B" at bounding box center [26, 26] width 29 height 29
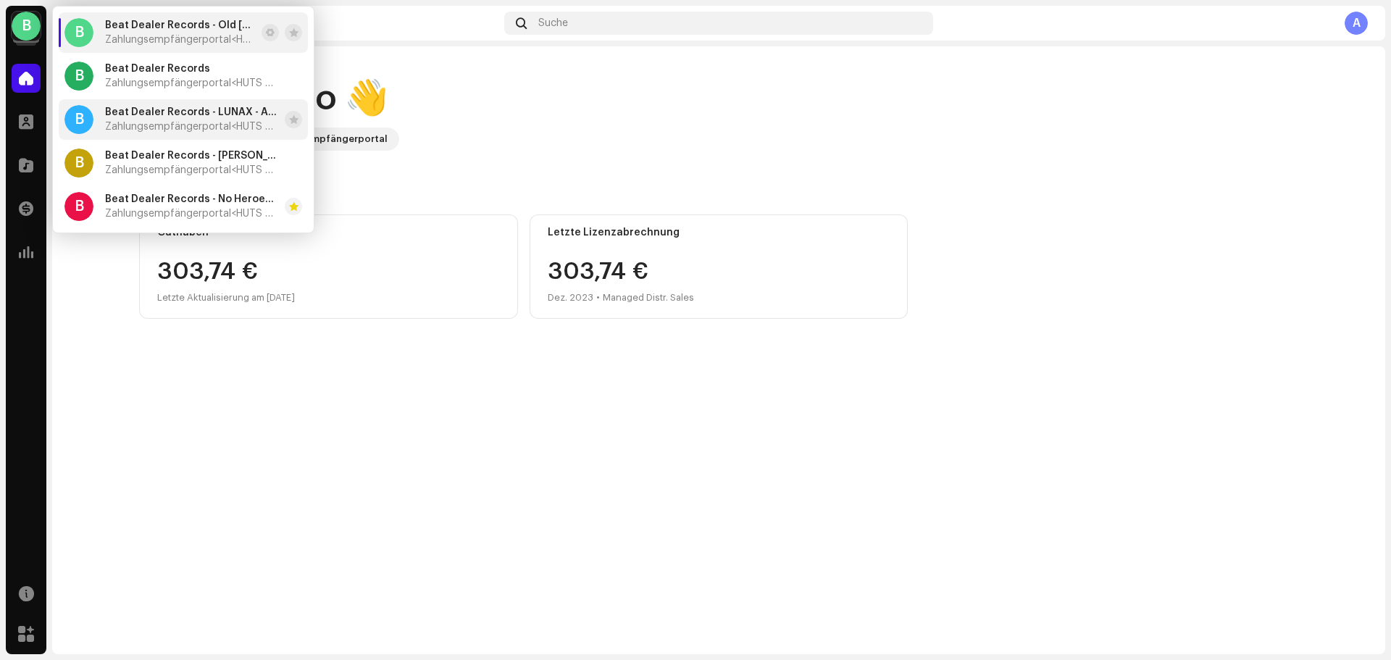
click at [173, 117] on span "Beat Dealer Records - LUNAX - ABC" at bounding box center [192, 112] width 174 height 12
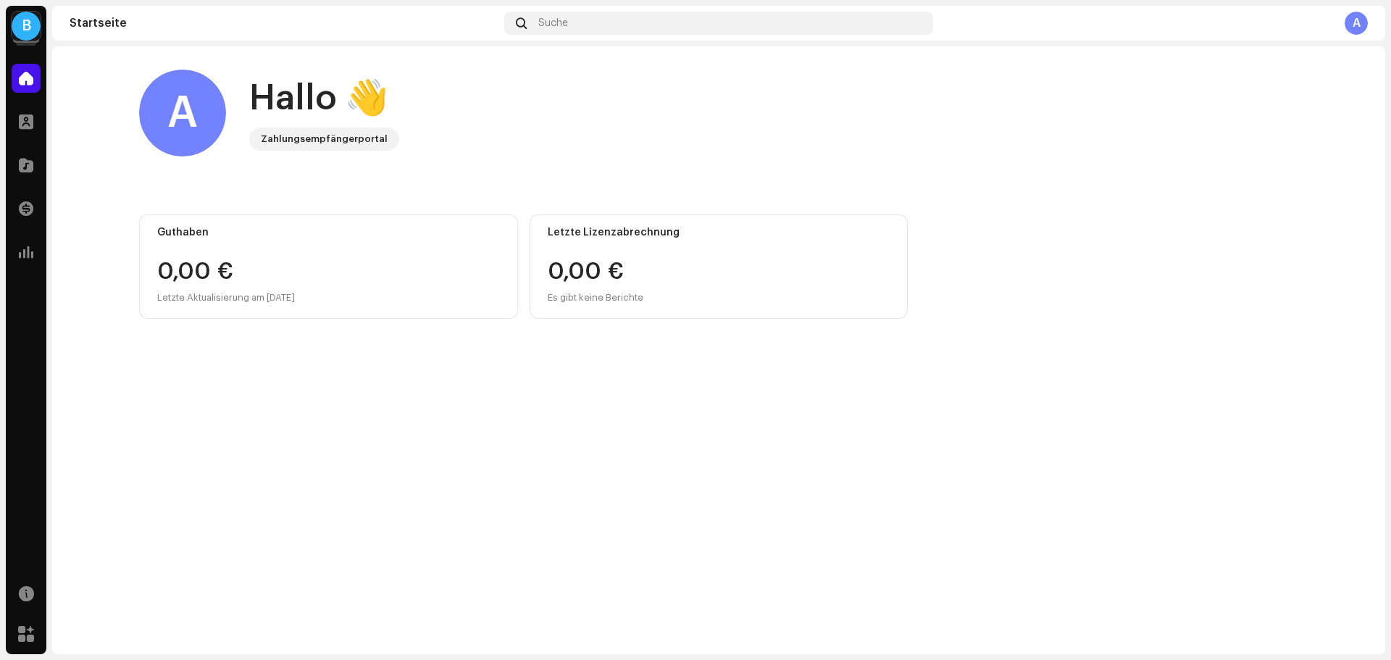
click at [28, 25] on div "B" at bounding box center [26, 26] width 29 height 29
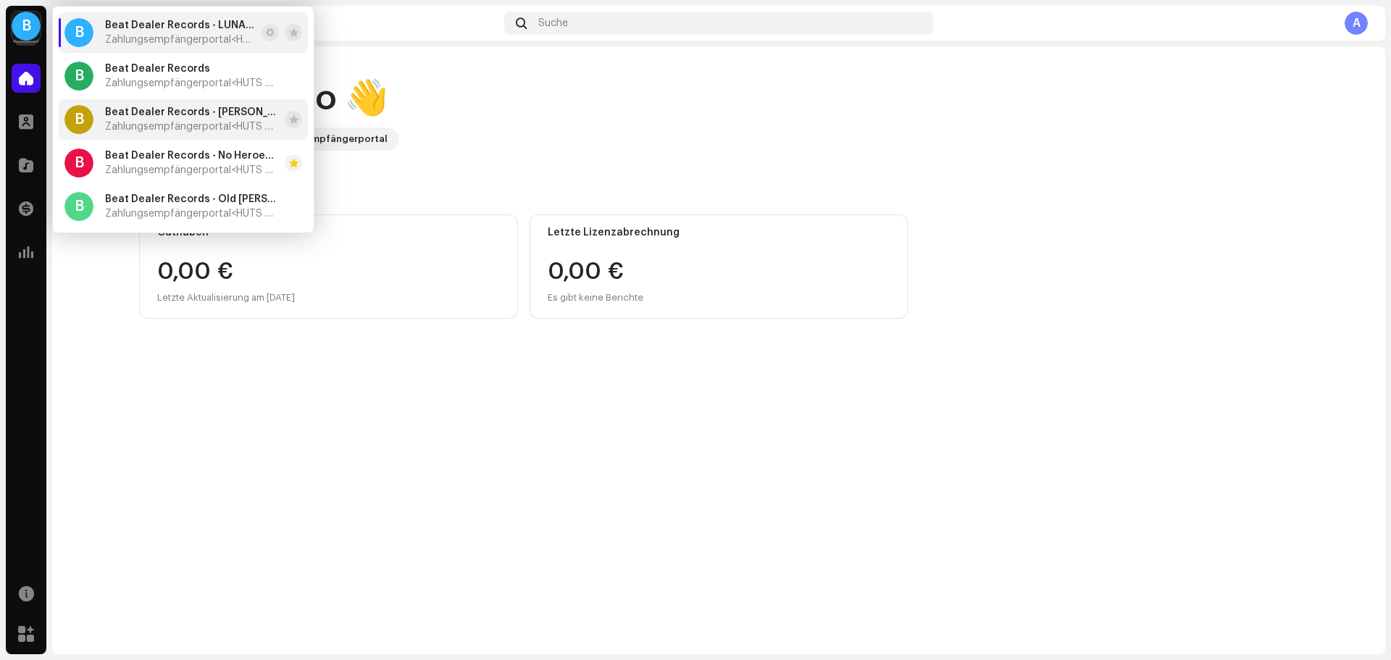
click at [176, 110] on span "Beat Dealer Records - [PERSON_NAME], [PERSON_NAME] - Paper Plane" at bounding box center [192, 112] width 174 height 12
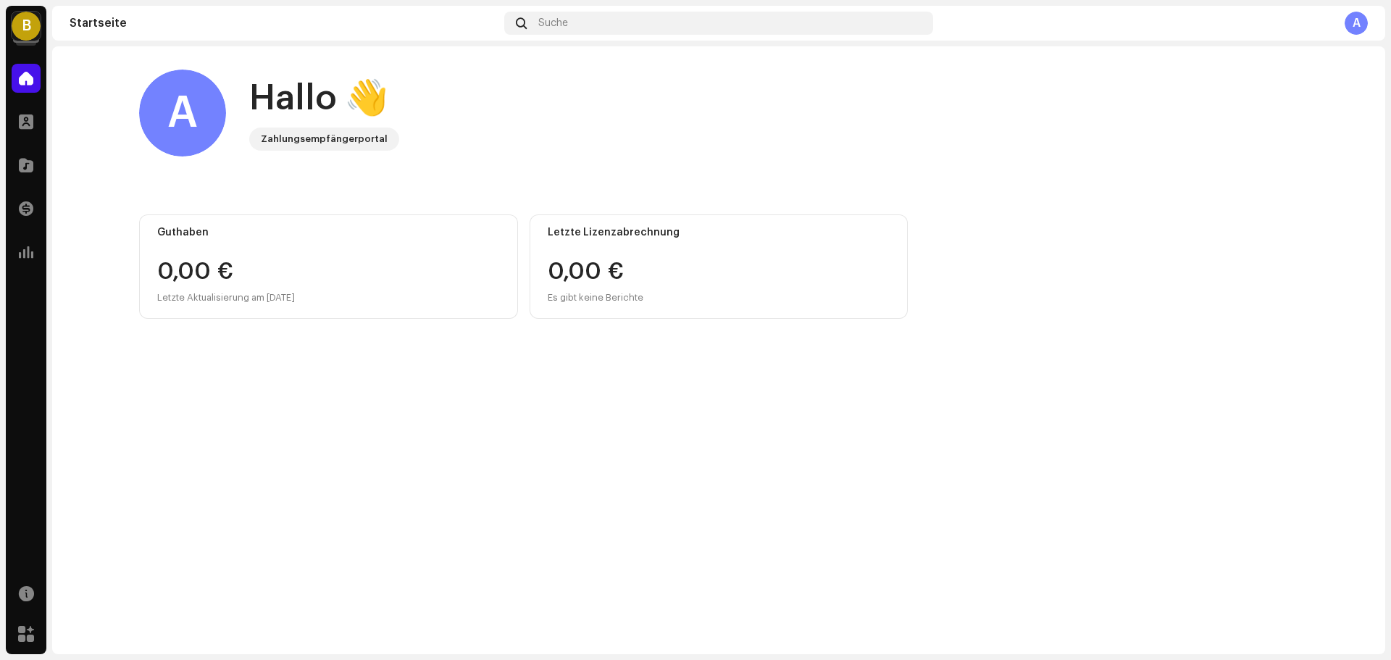
click at [18, 28] on div "B" at bounding box center [26, 26] width 29 height 29
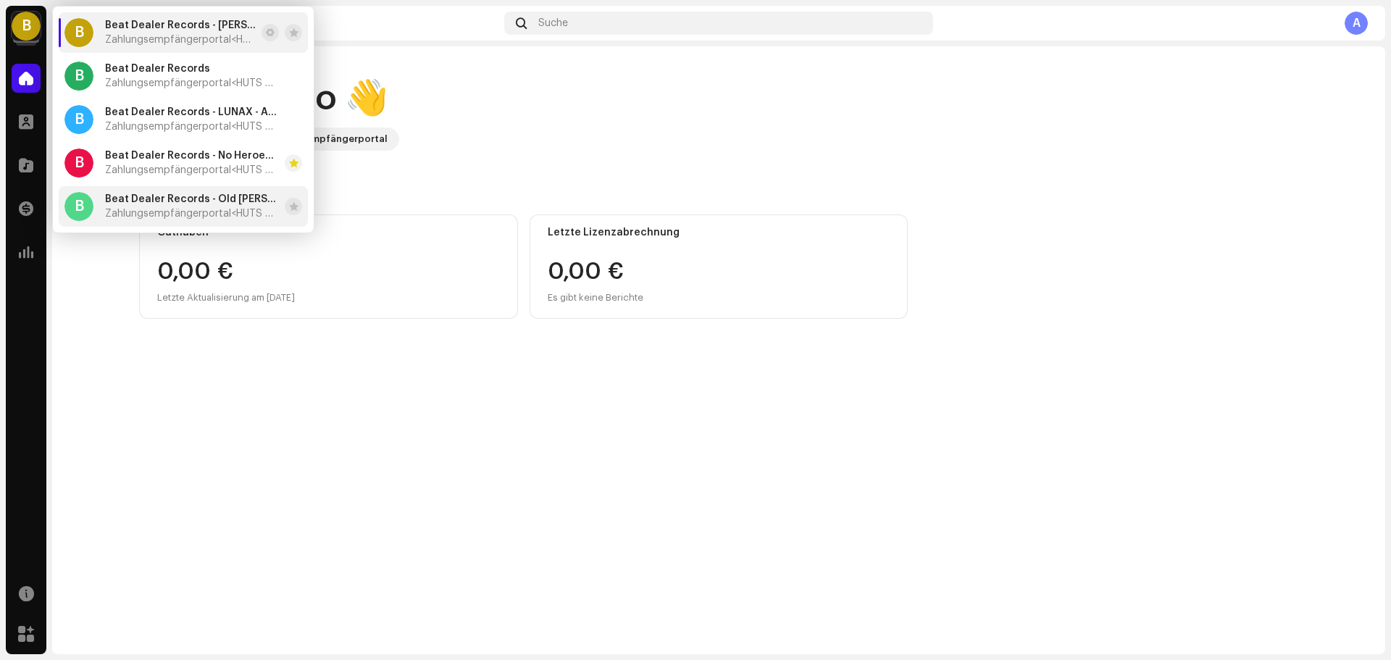
click at [189, 189] on li "B Beat Dealer Records - Old Jim, Zombic - Kids Zahlungsempfängerportal <HUTS Me…" at bounding box center [183, 206] width 249 height 41
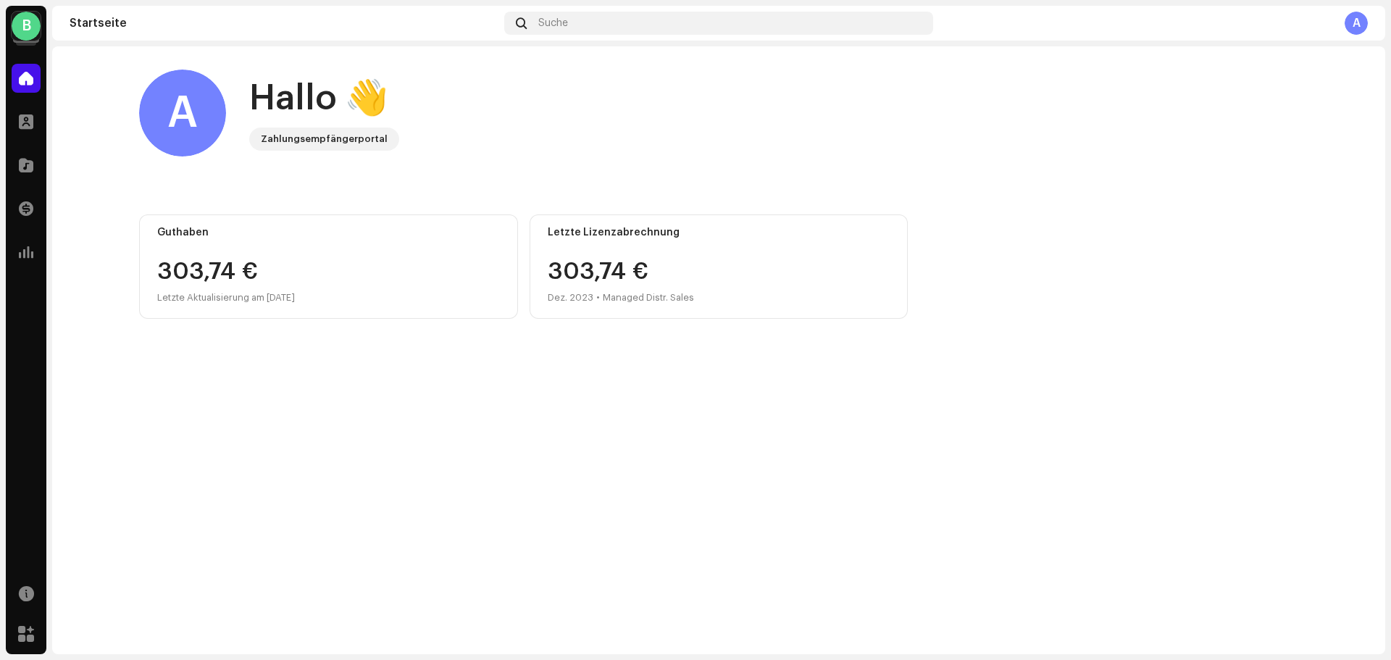
click at [29, 20] on div "B" at bounding box center [26, 26] width 29 height 29
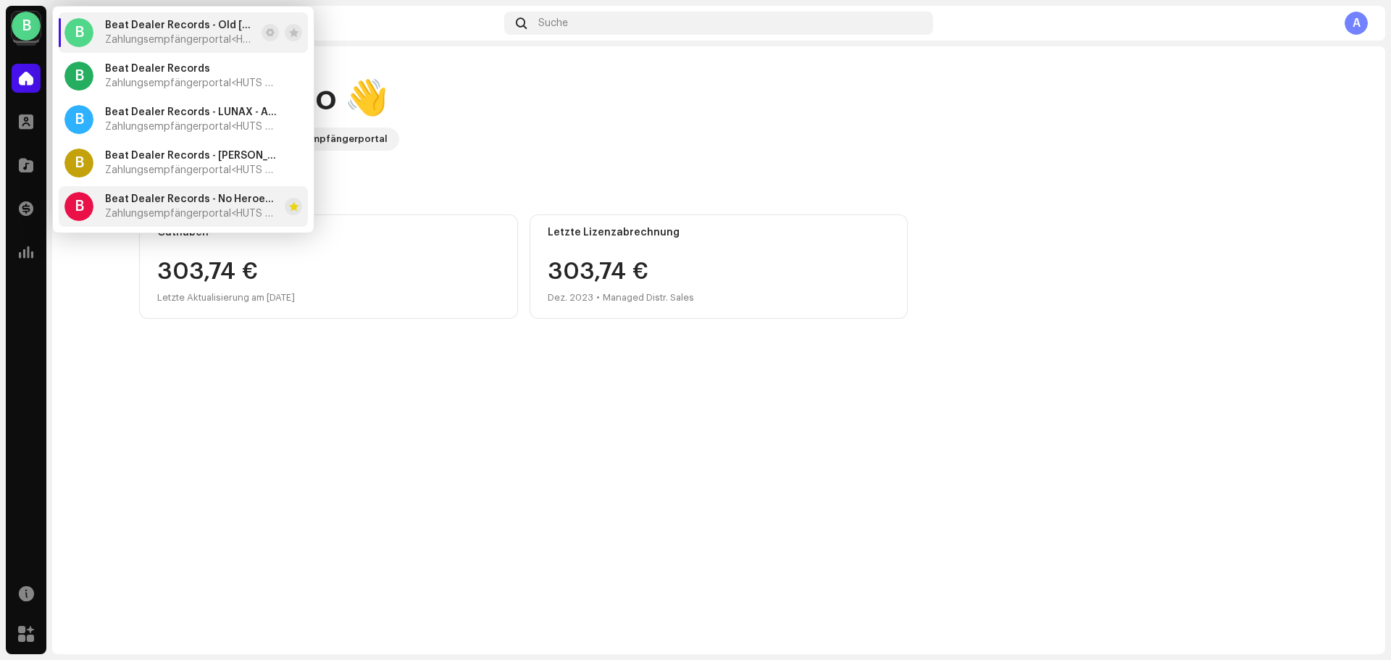
click at [216, 206] on div "Beat Dealer Records - No Heroes (feat. ANY) Zahlungsempfängerportal <HUTS Media>" at bounding box center [192, 206] width 174 height 26
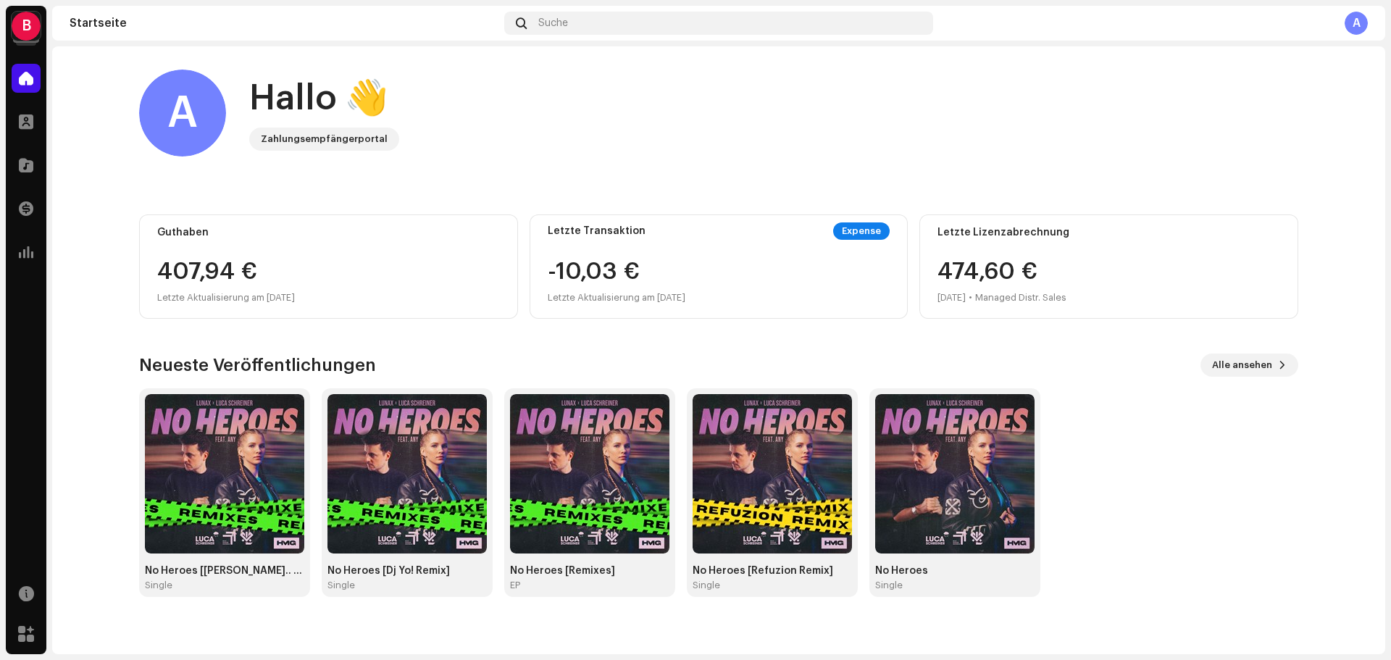
click at [28, 28] on div "B" at bounding box center [26, 26] width 29 height 29
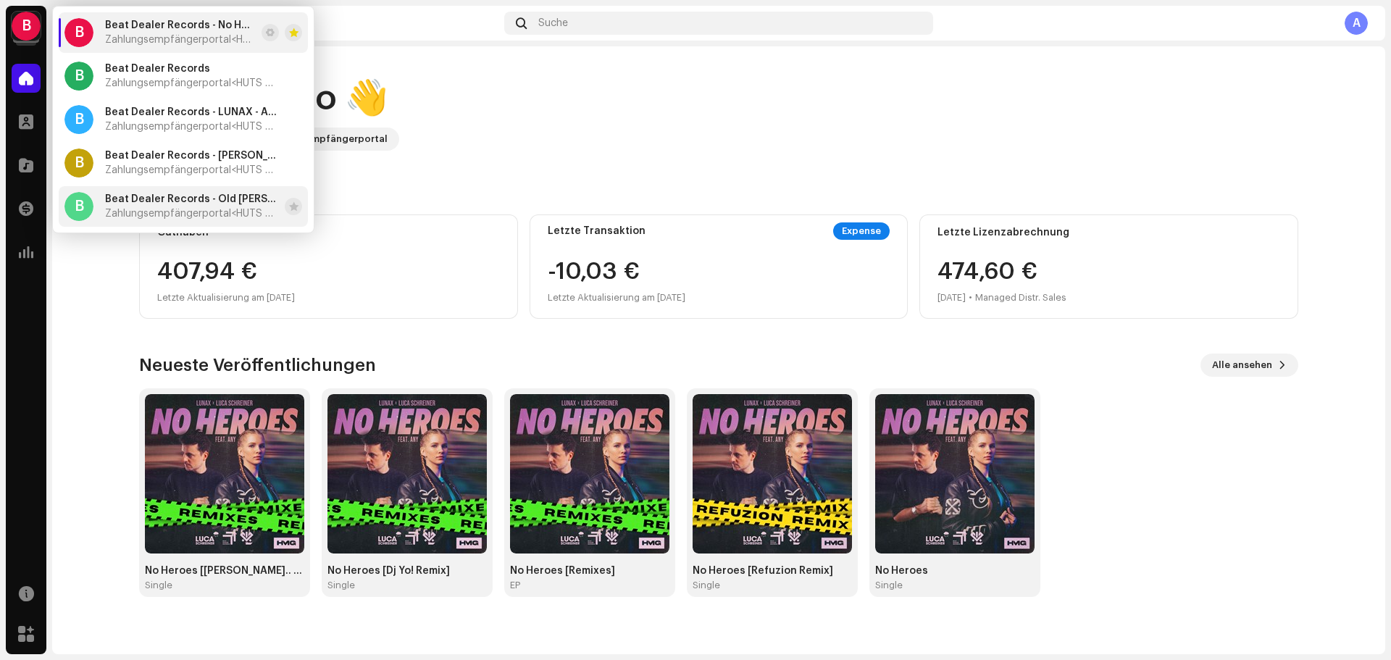
click at [181, 204] on span "Beat Dealer Records - Old [PERSON_NAME], Zombic - Kids" at bounding box center [192, 199] width 174 height 12
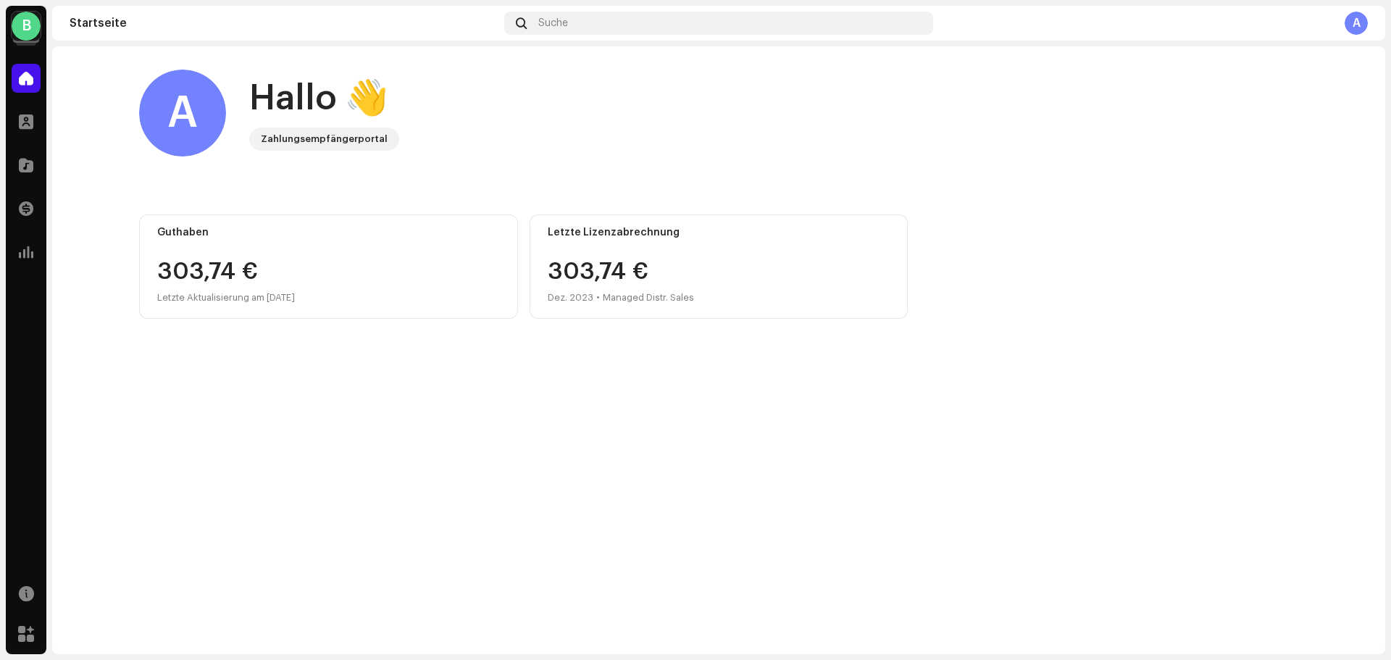
click at [33, 25] on div "B" at bounding box center [26, 26] width 29 height 29
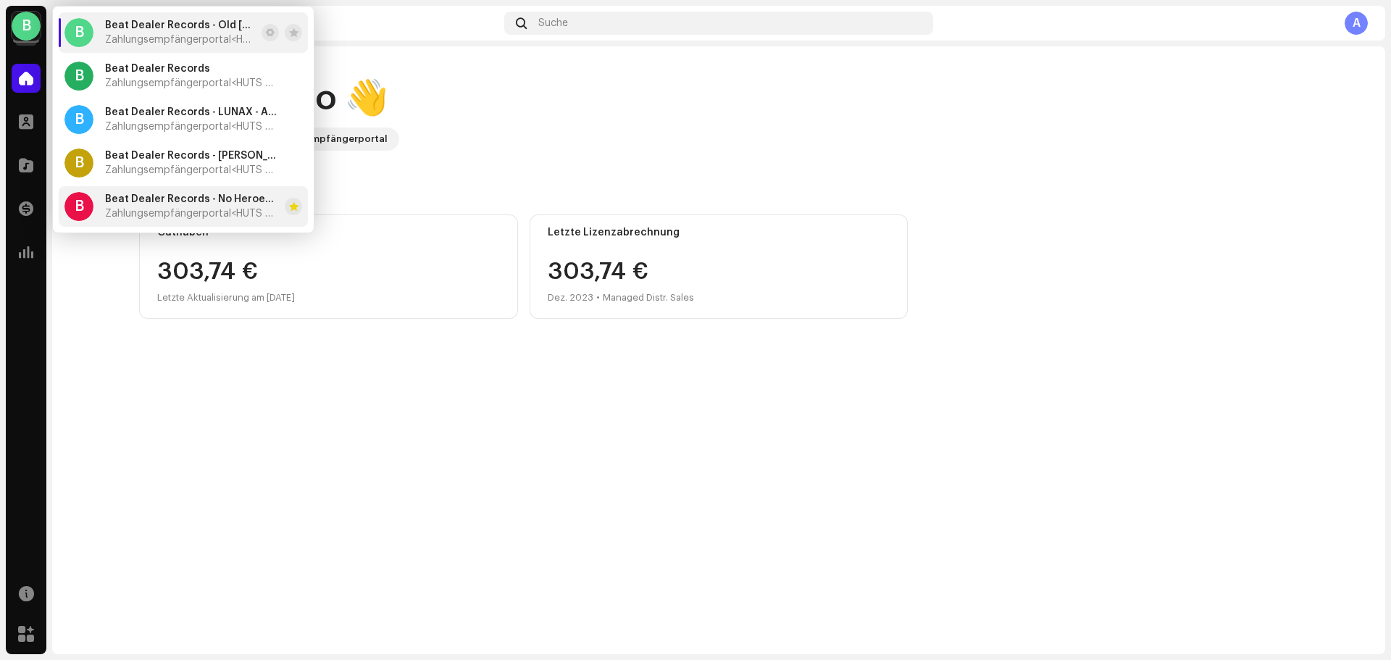
click at [182, 210] on span "Zahlungsempfängerportal <HUTS Media>" at bounding box center [192, 214] width 174 height 12
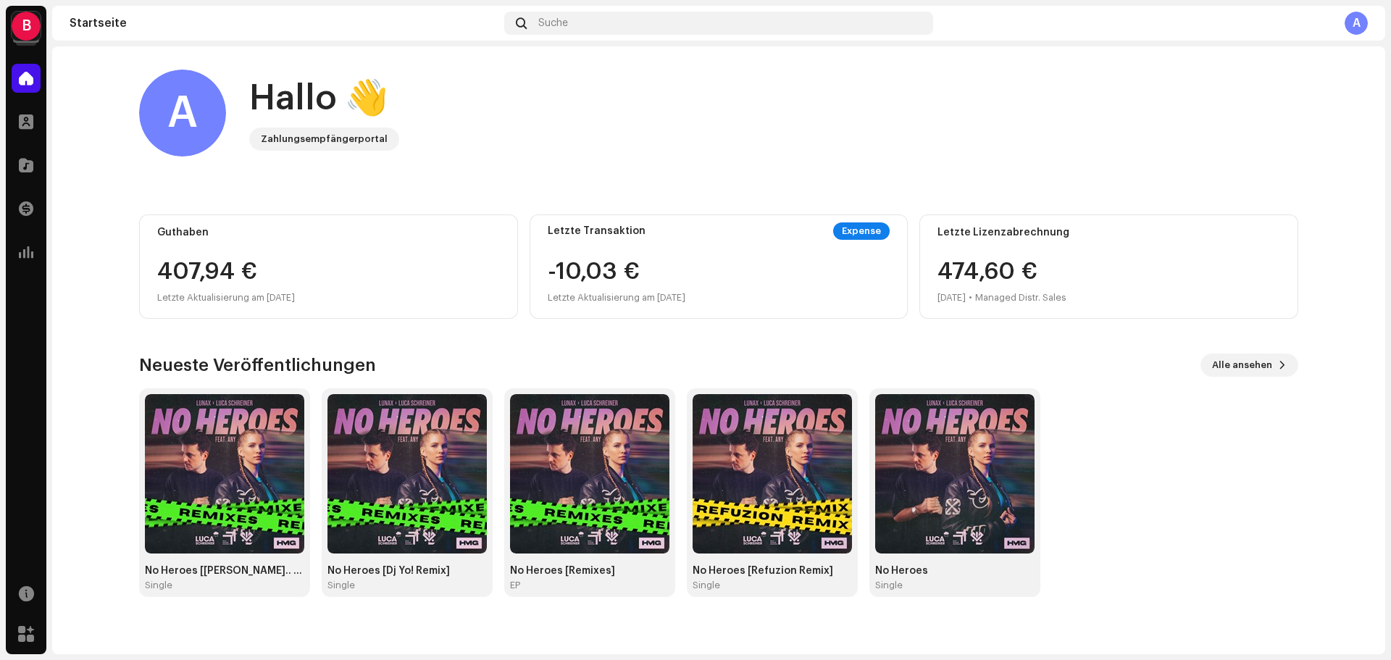
click at [26, 23] on div "B" at bounding box center [26, 26] width 29 height 29
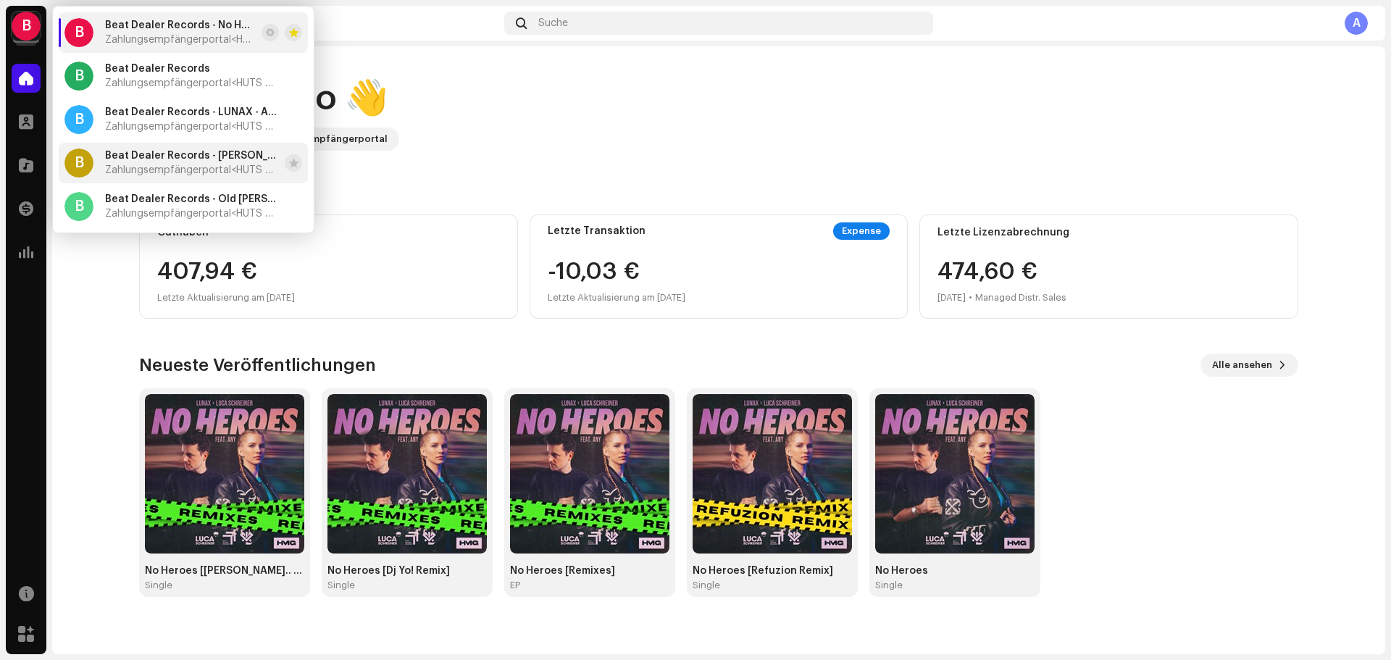
click at [186, 166] on span "Zahlungsempfängerportal <HUTS Media>" at bounding box center [192, 170] width 174 height 12
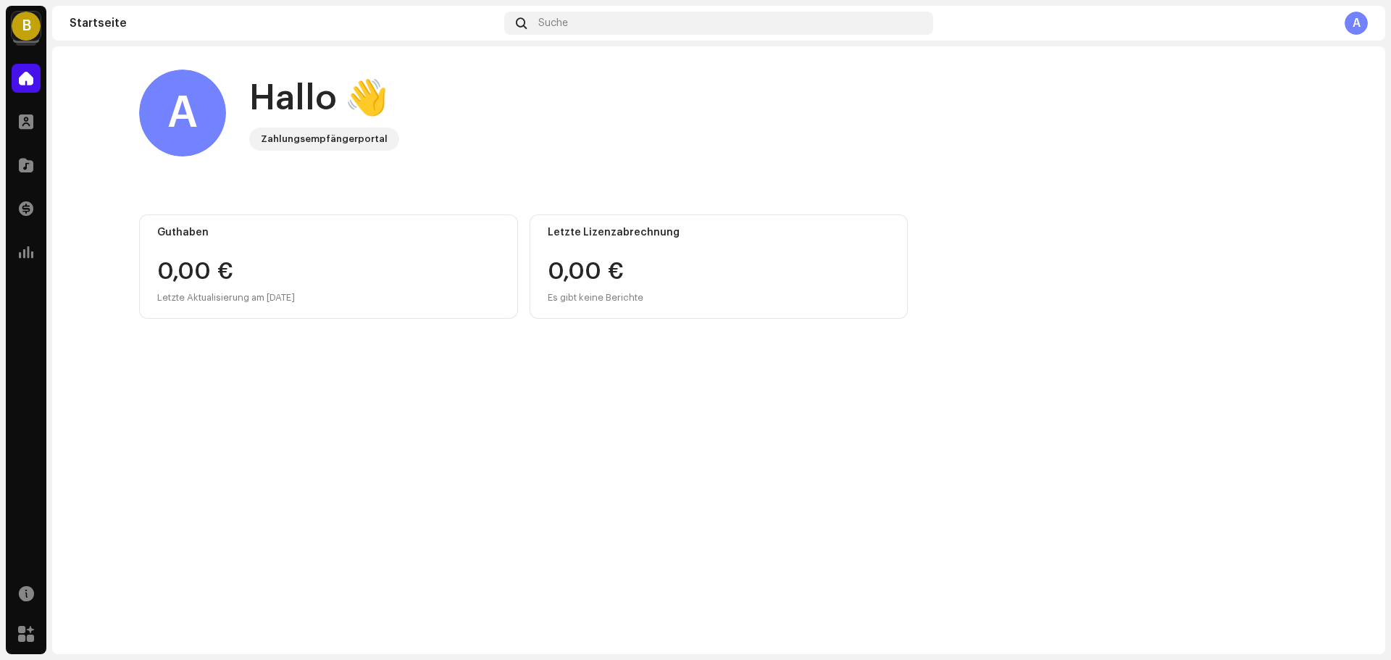
click at [22, 22] on div "B" at bounding box center [26, 26] width 29 height 29
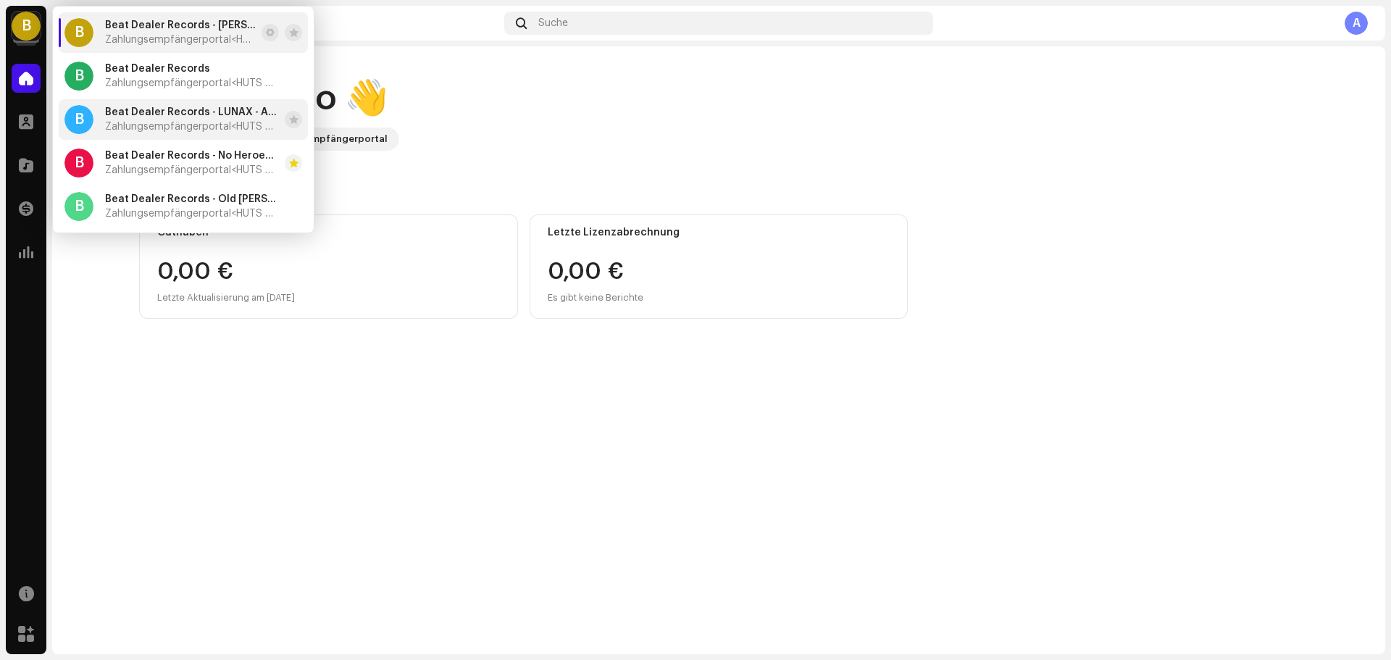
click at [168, 125] on span "Zahlungsempfängerportal <HUTS Media>" at bounding box center [192, 127] width 174 height 12
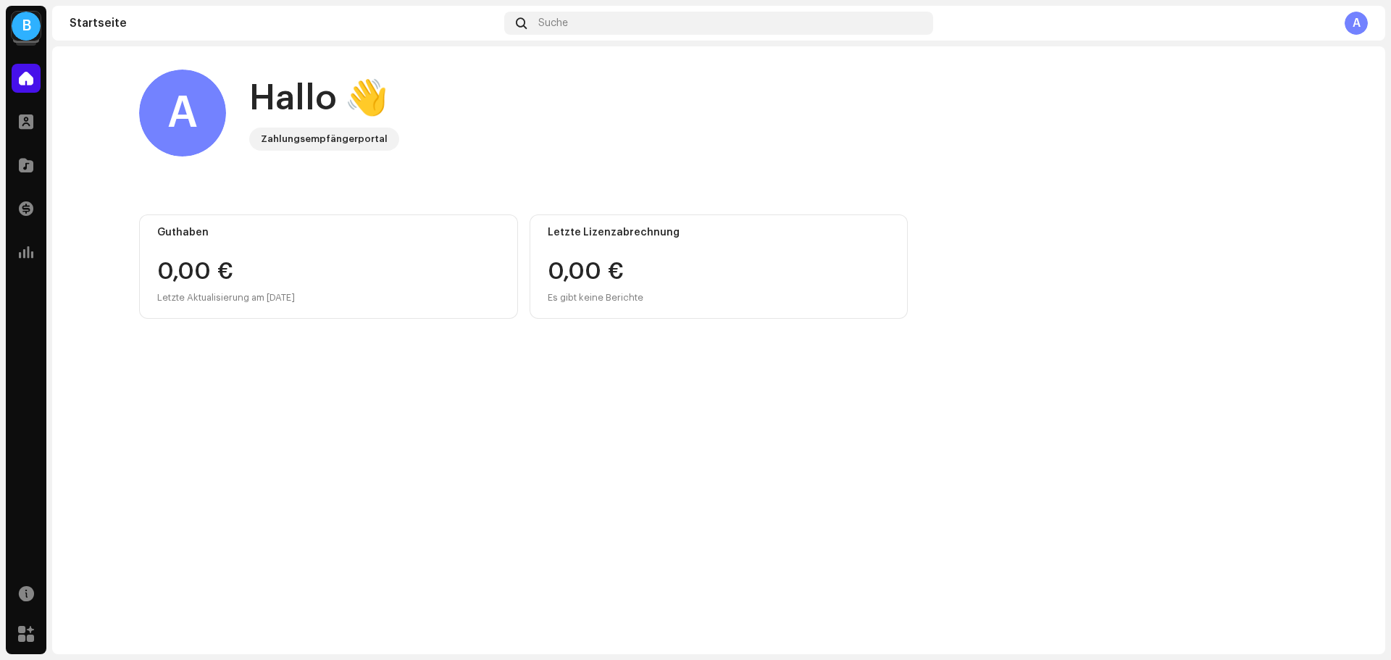
click at [25, 20] on div "B" at bounding box center [26, 26] width 29 height 29
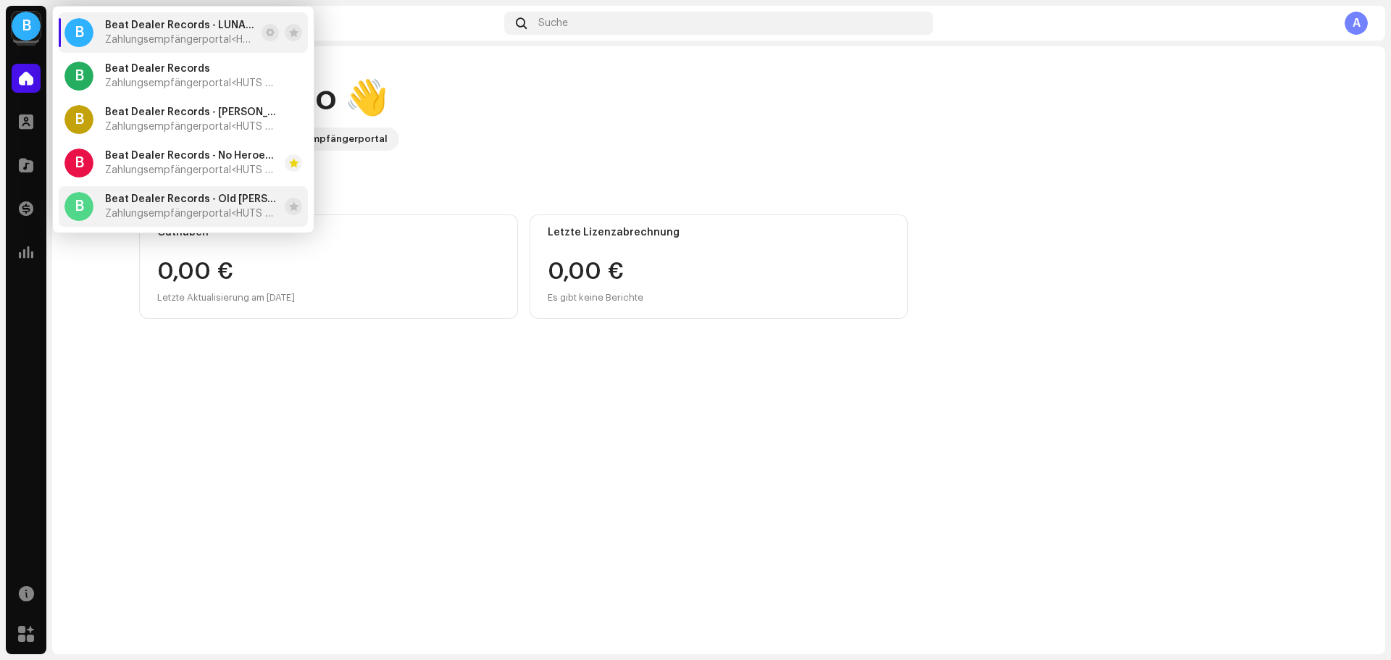
click at [166, 193] on div "B Beat Dealer Records - Old Jim, Zombic - Kids Zahlungsempfängerportal <HUTS Me…" at bounding box center [171, 206] width 214 height 29
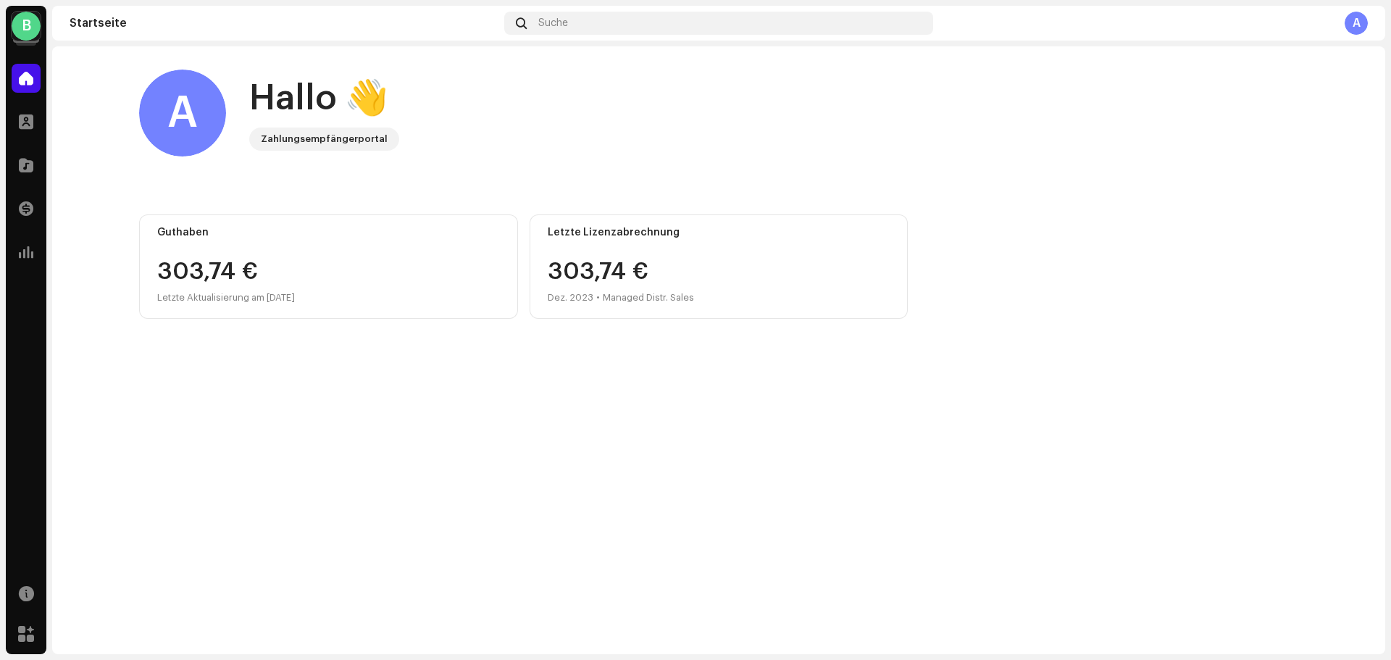
click at [24, 29] on div "B" at bounding box center [26, 26] width 29 height 29
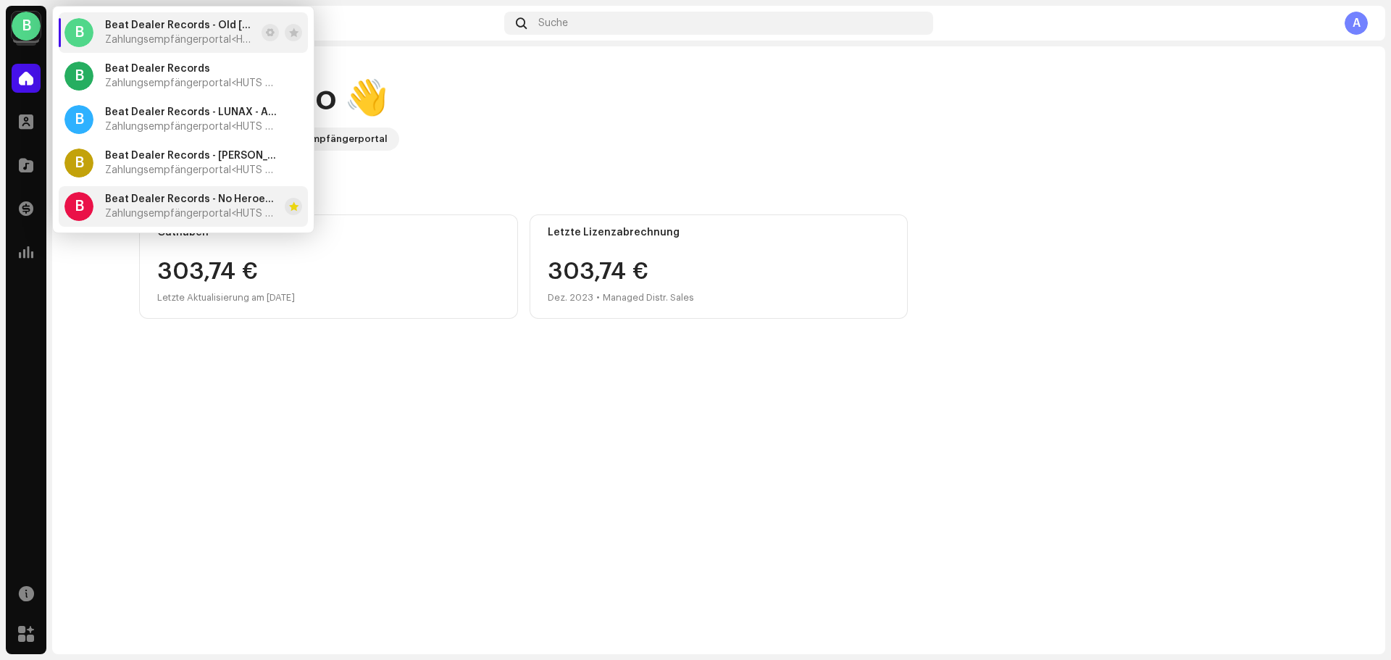
click at [186, 207] on div "Beat Dealer Records - No Heroes (feat. ANY) Zahlungsempfängerportal <HUTS Media>" at bounding box center [192, 206] width 174 height 26
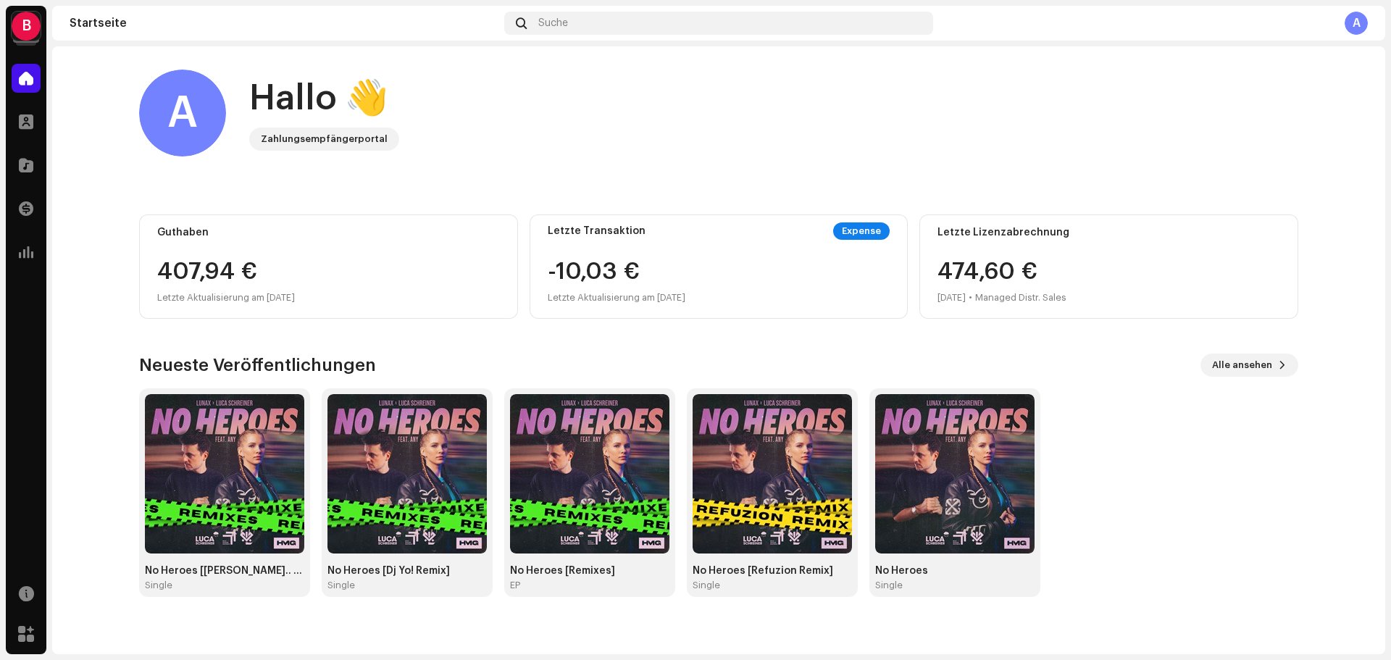
click at [25, 24] on div "B" at bounding box center [26, 26] width 29 height 29
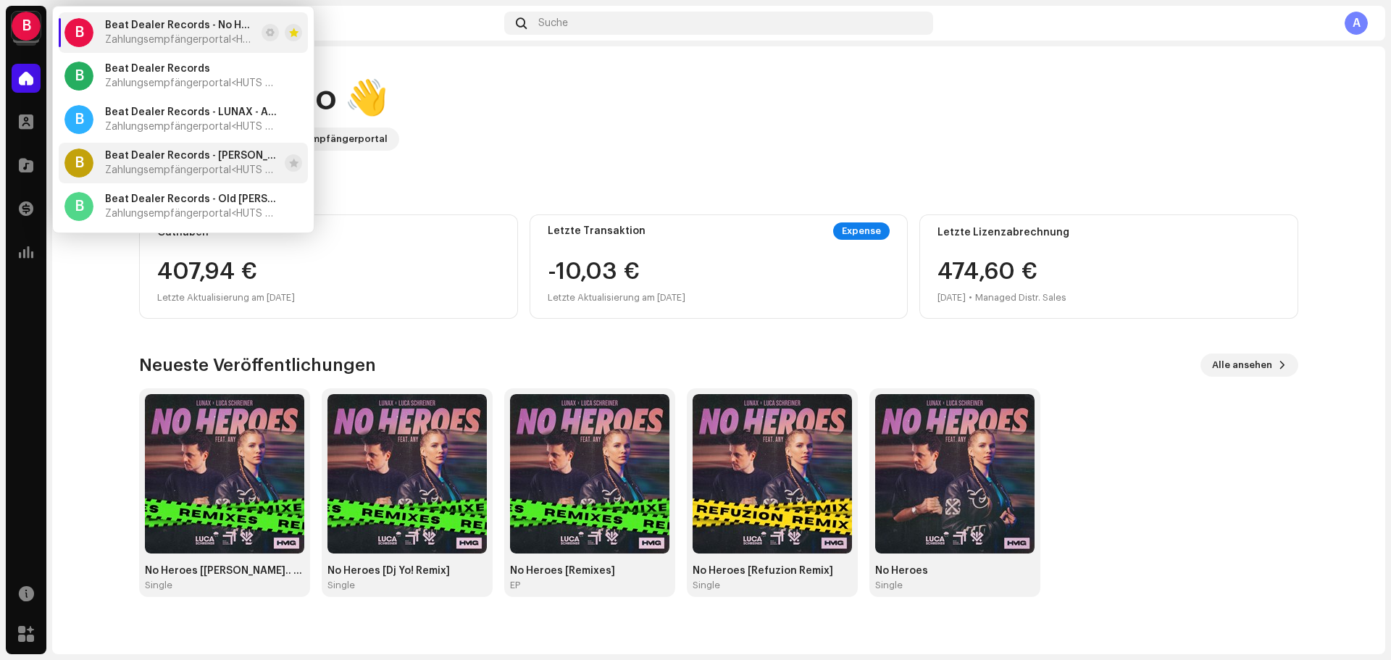
click at [172, 161] on span "Beat Dealer Records - [PERSON_NAME], [PERSON_NAME] - Paper Plane" at bounding box center [192, 156] width 174 height 12
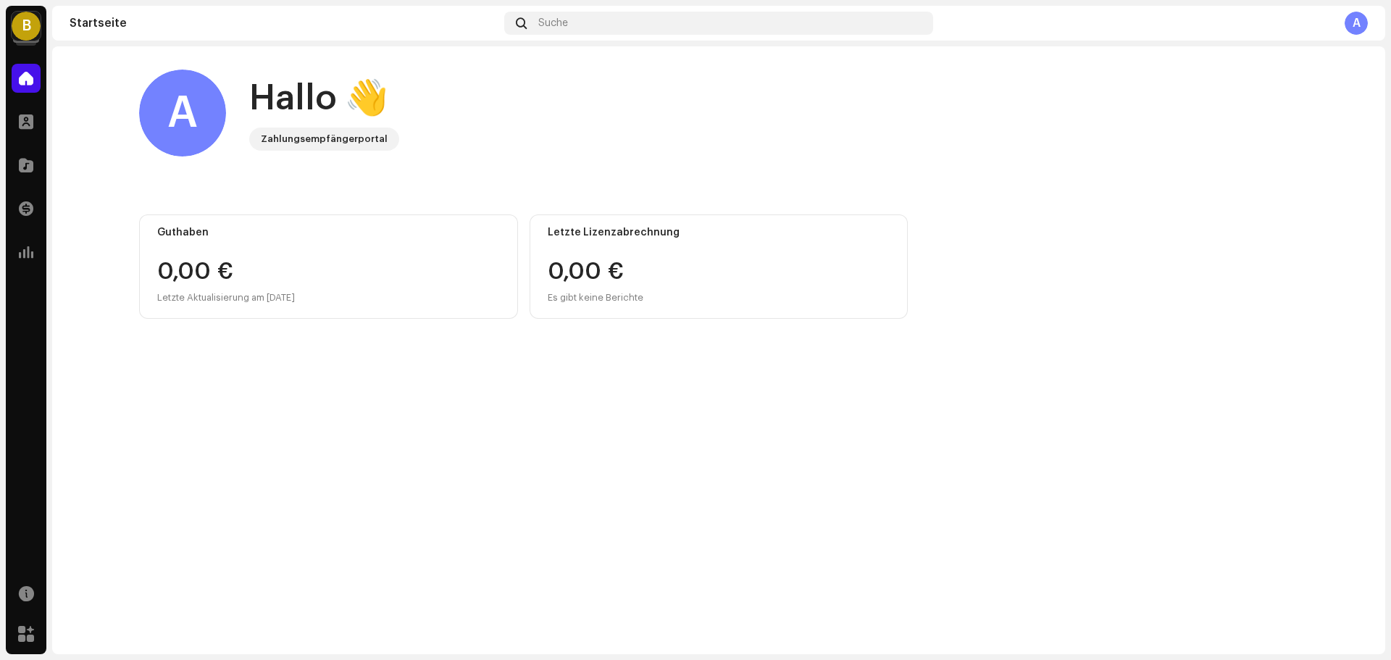
click at [26, 23] on div "B" at bounding box center [26, 26] width 29 height 29
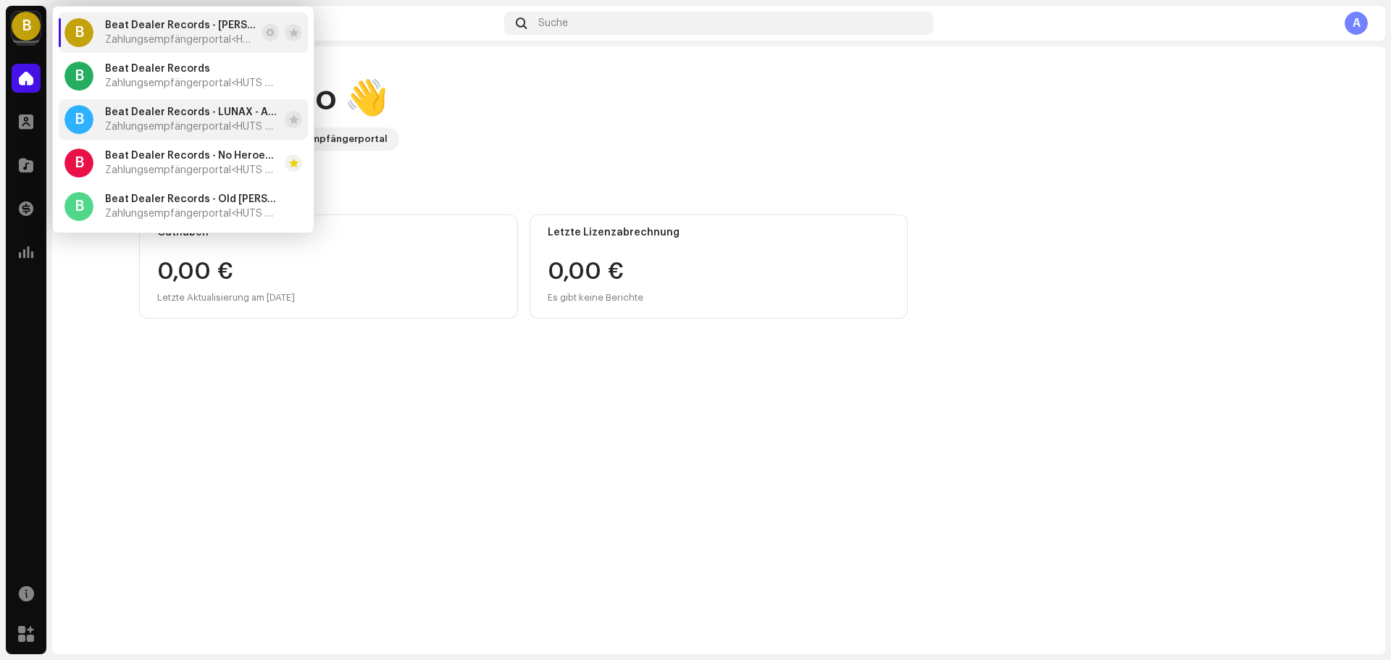
click at [183, 122] on span "Zahlungsempfängerportal <HUTS Media>" at bounding box center [192, 127] width 174 height 12
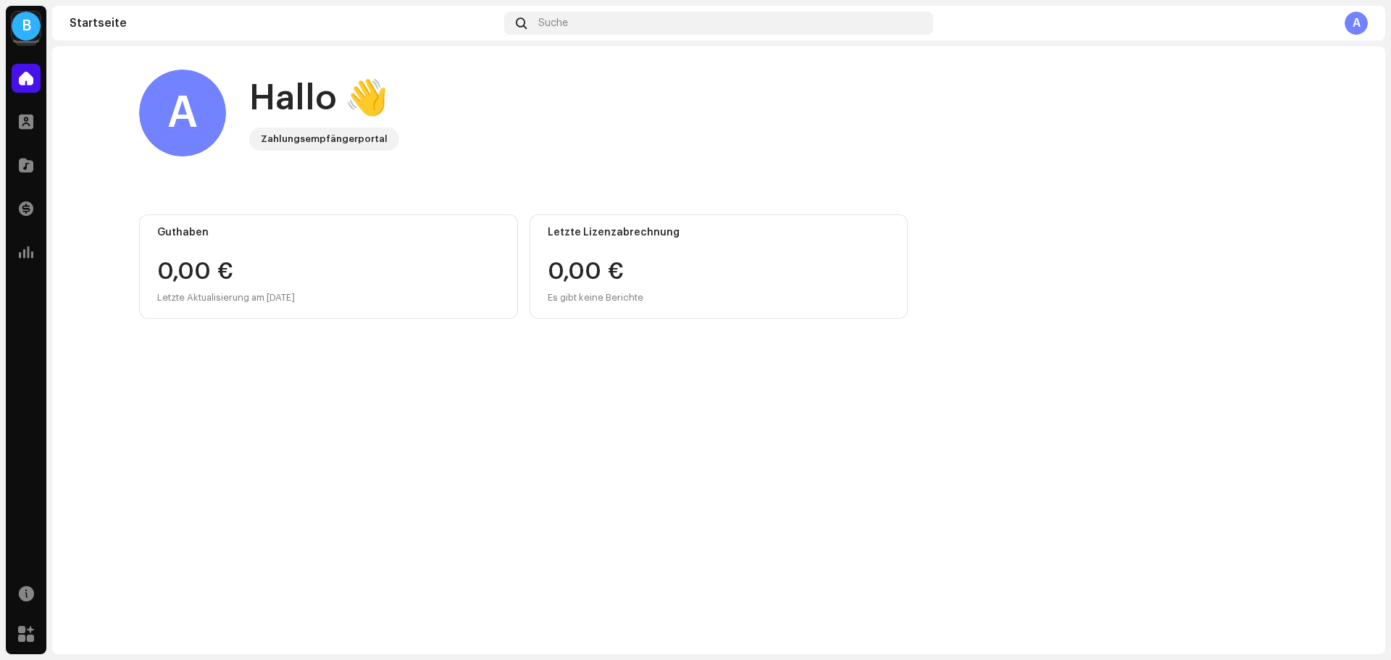
click at [17, 28] on div "B" at bounding box center [26, 26] width 29 height 29
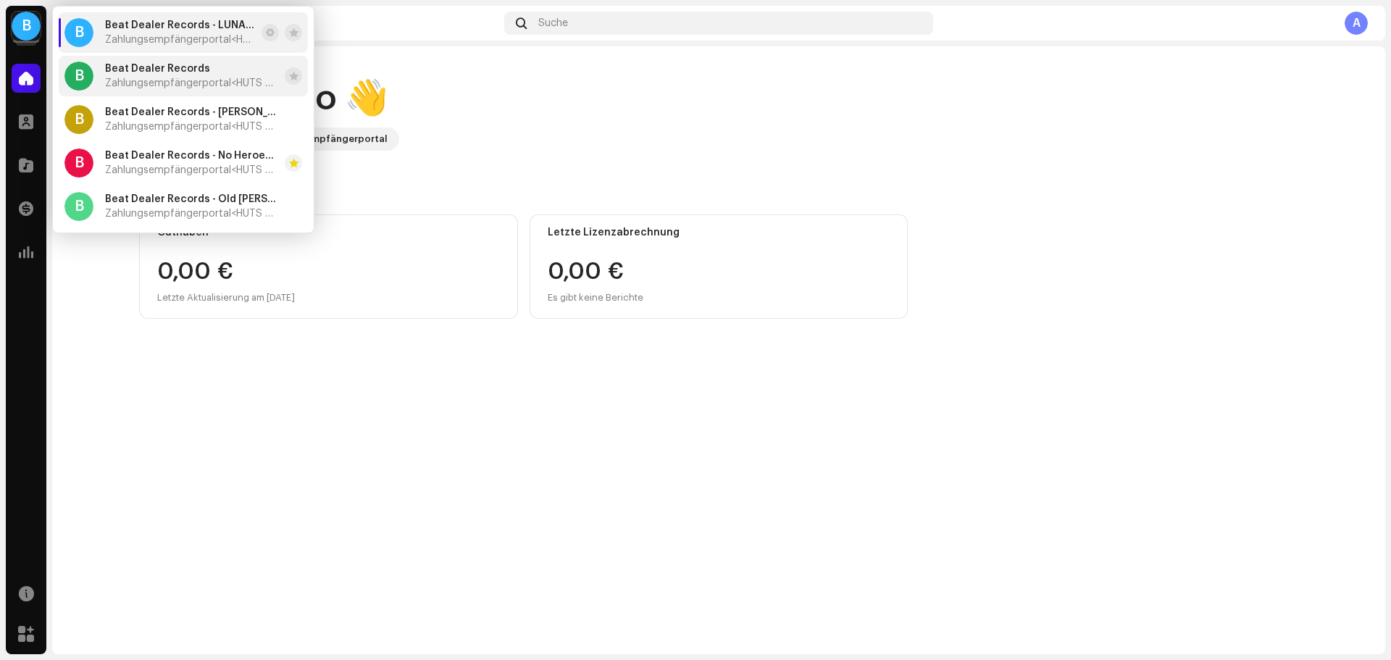
click at [180, 77] on div "Beat Dealer Records Zahlungsempfängerportal <HUTS Media>" at bounding box center [192, 76] width 174 height 26
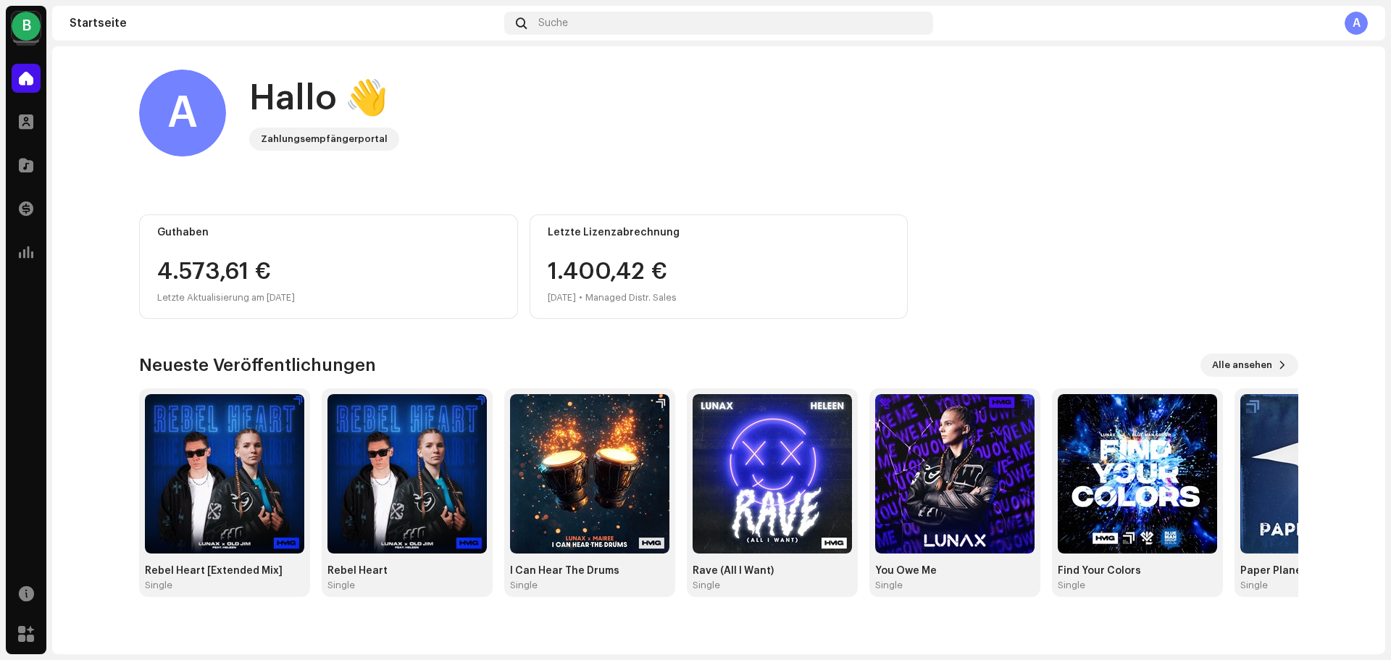
click at [25, 19] on div "B" at bounding box center [26, 26] width 29 height 29
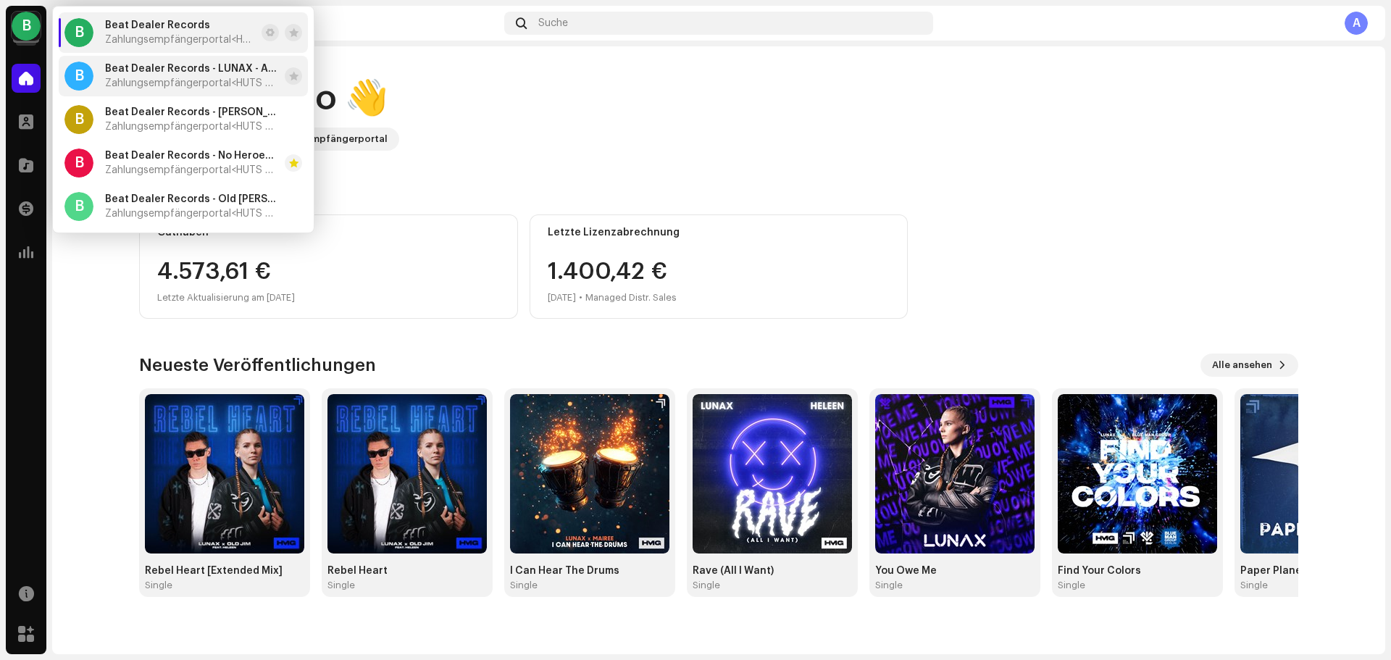
click at [182, 70] on span "Beat Dealer Records - LUNAX - ABC" at bounding box center [192, 69] width 174 height 12
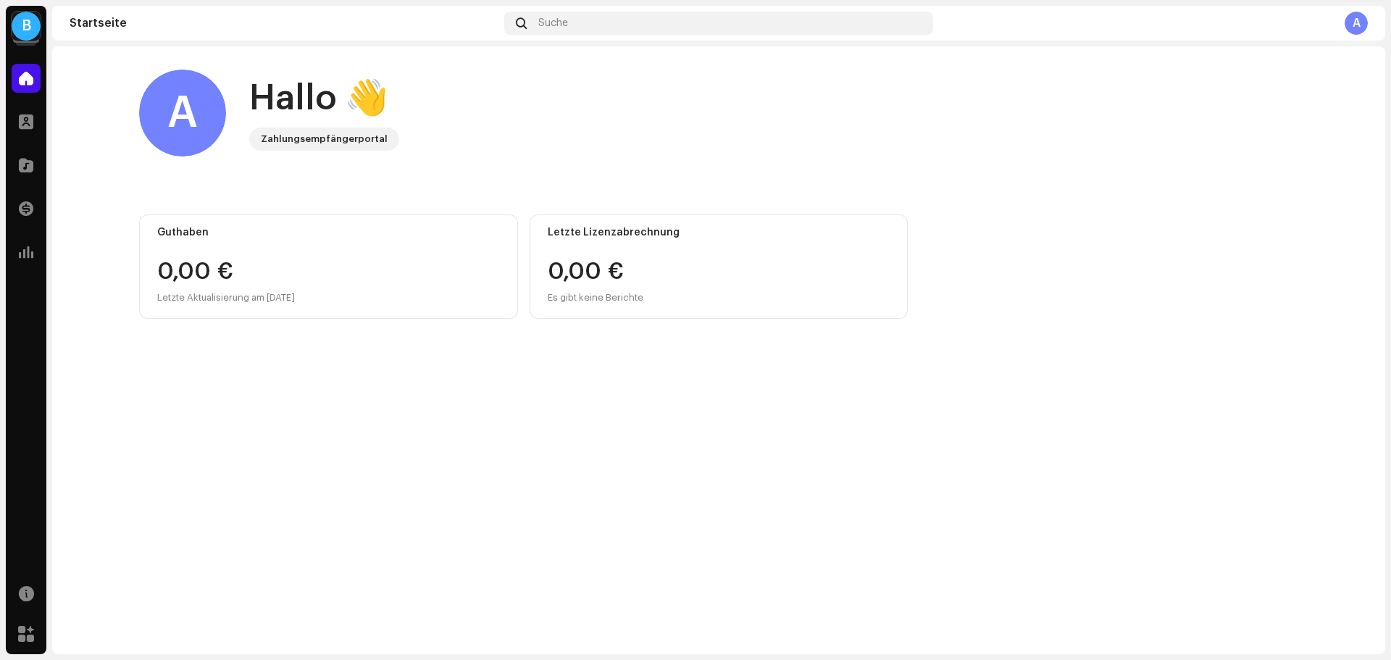
click at [16, 27] on div "B" at bounding box center [26, 26] width 29 height 29
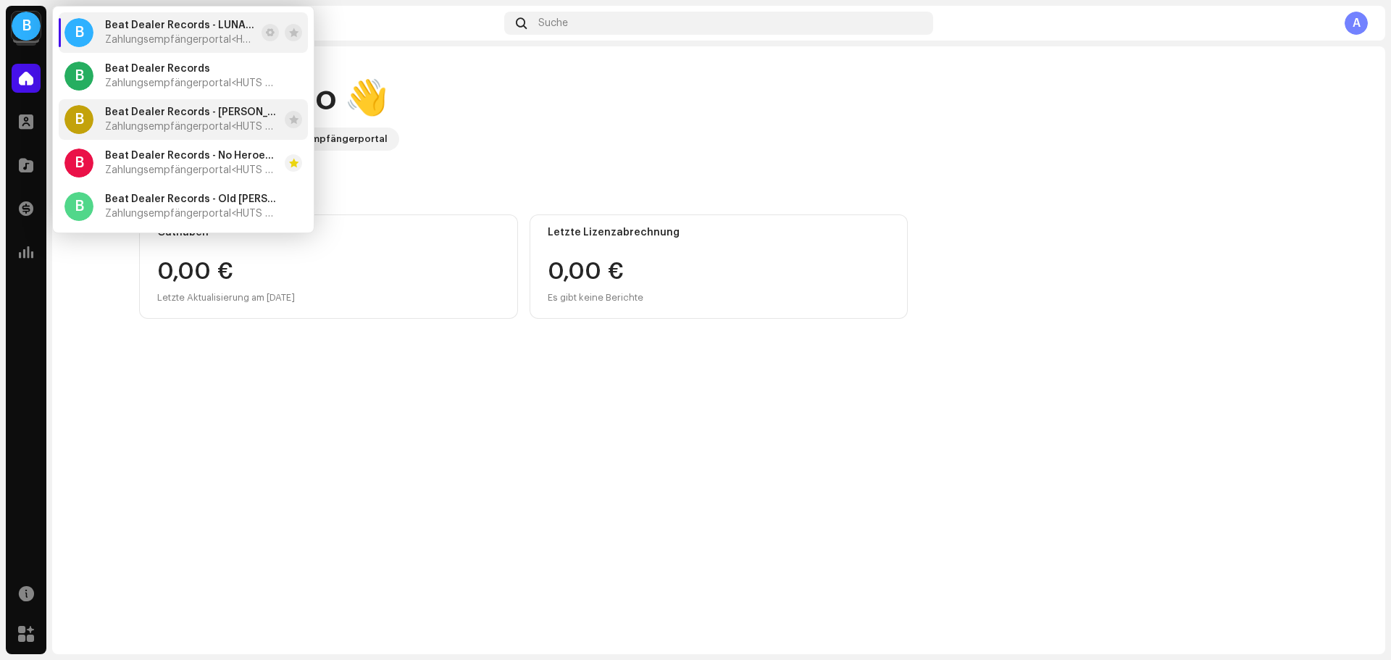
click at [167, 120] on div "Beat Dealer Records - LUNAX, Jaimes - Paper Plane Zahlungsempfängerportal <HUTS…" at bounding box center [192, 119] width 174 height 26
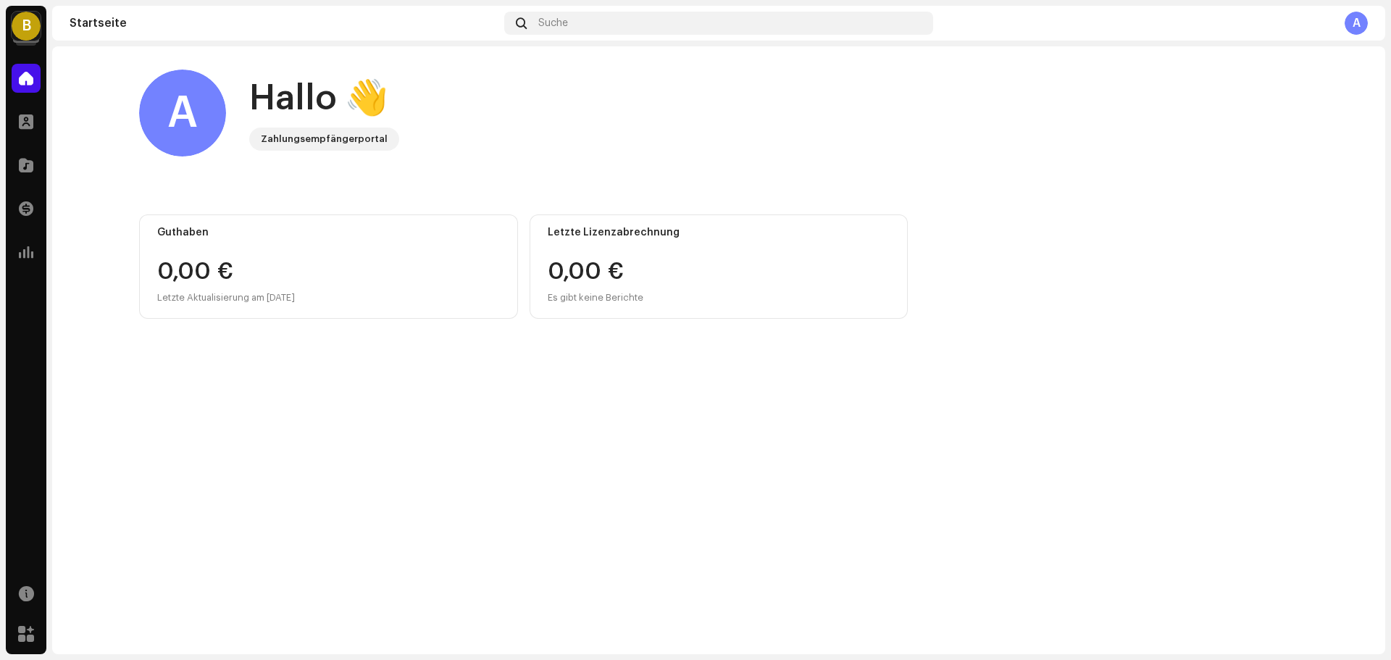
click at [28, 26] on div "B" at bounding box center [26, 26] width 29 height 29
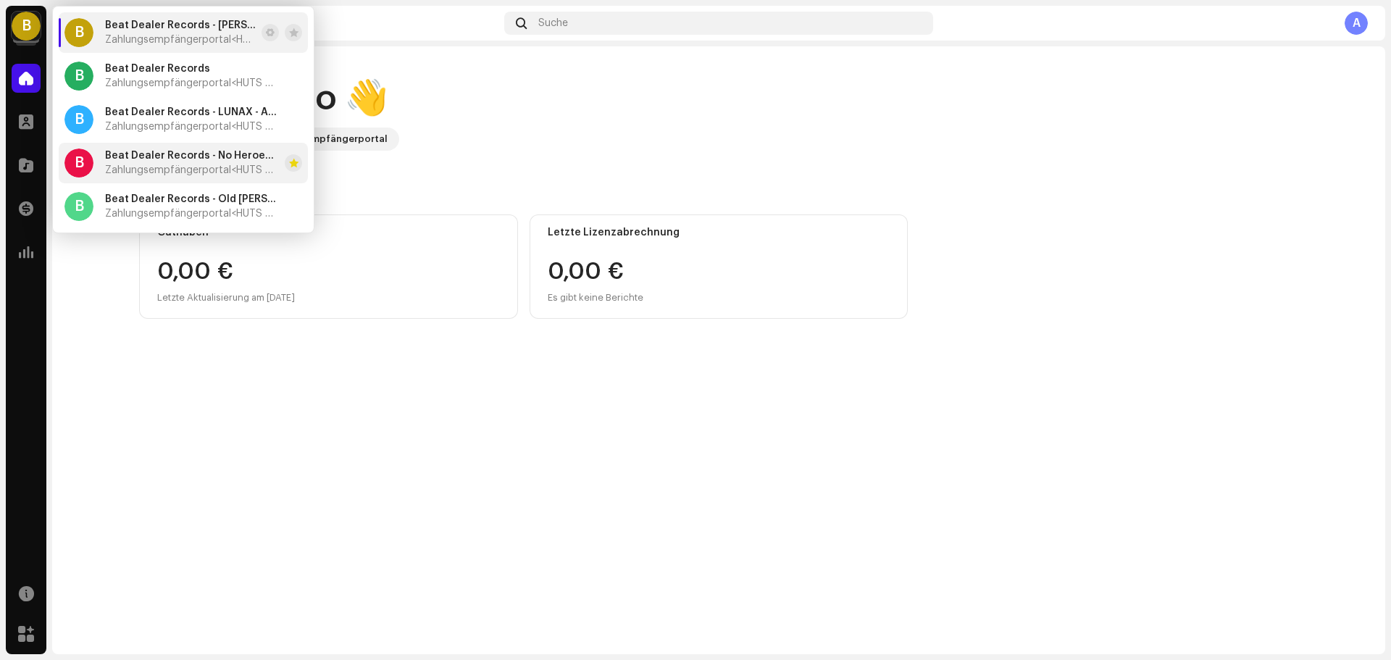
click at [189, 157] on span "Beat Dealer Records - No Heroes (feat. ANY)" at bounding box center [192, 156] width 174 height 12
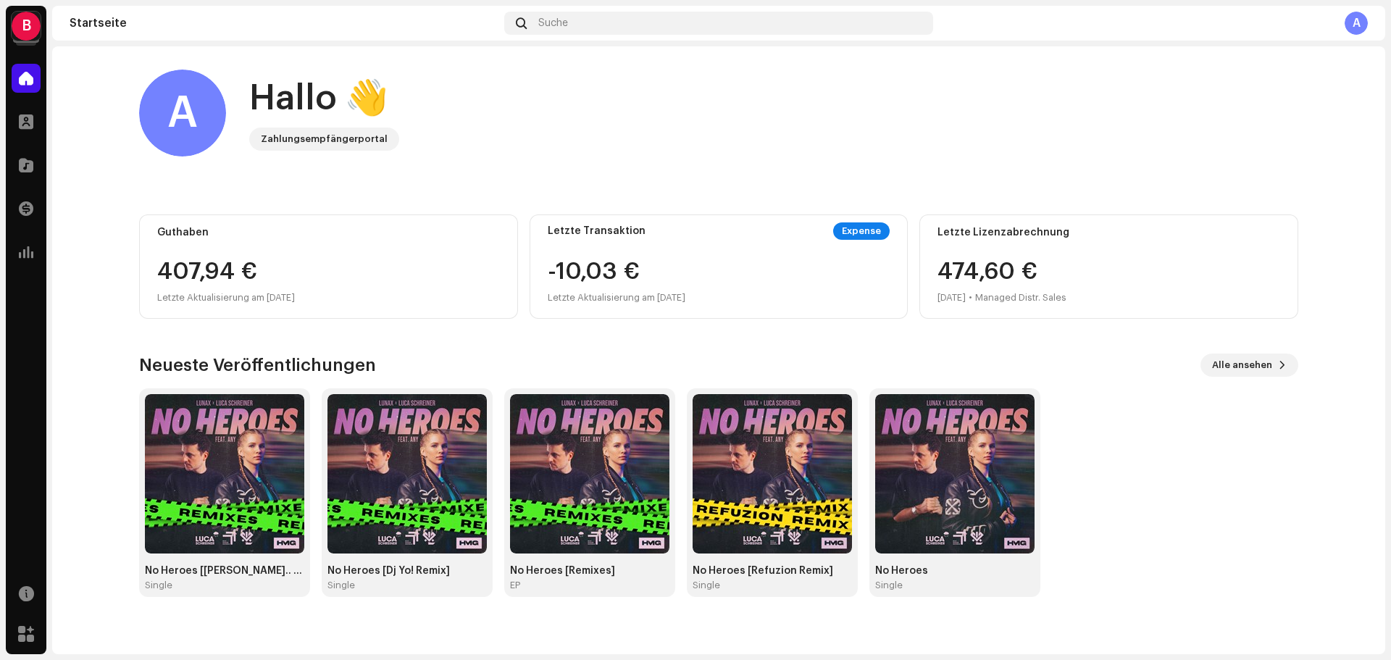
click at [28, 28] on div "B" at bounding box center [26, 26] width 29 height 29
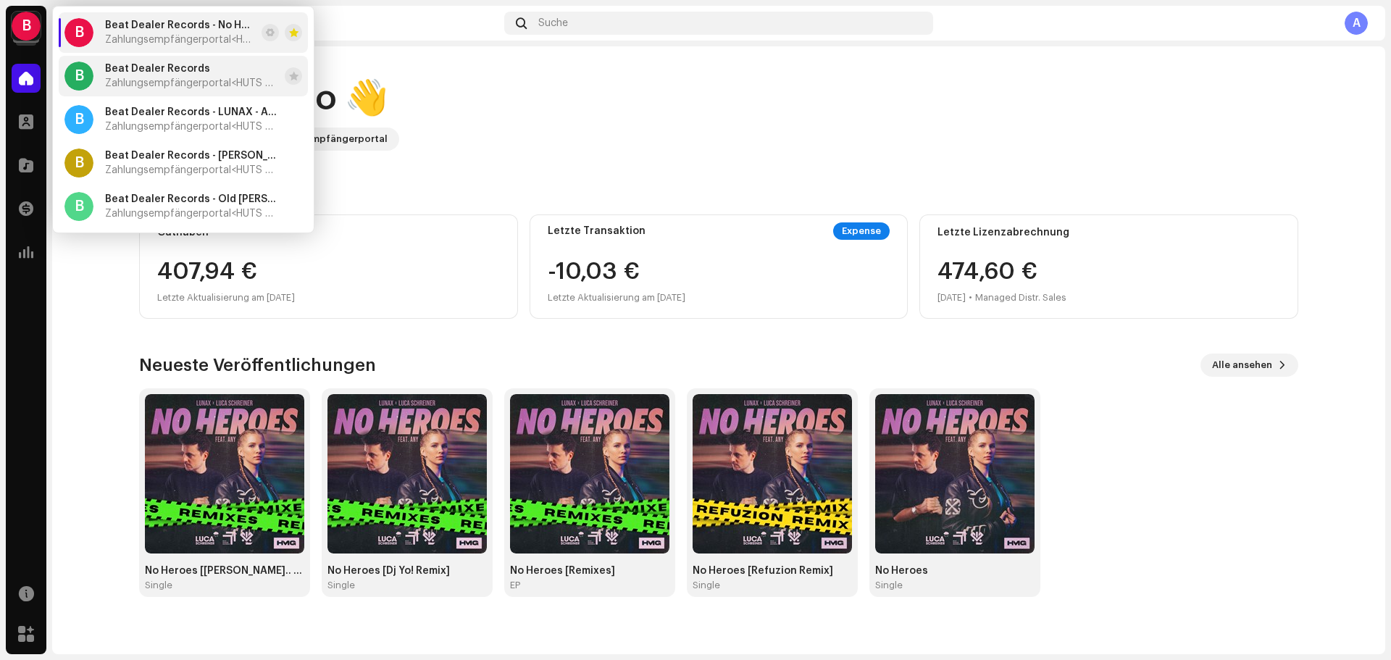
click at [190, 81] on span "Zahlungsempfängerportal <HUTS Media>" at bounding box center [192, 84] width 174 height 12
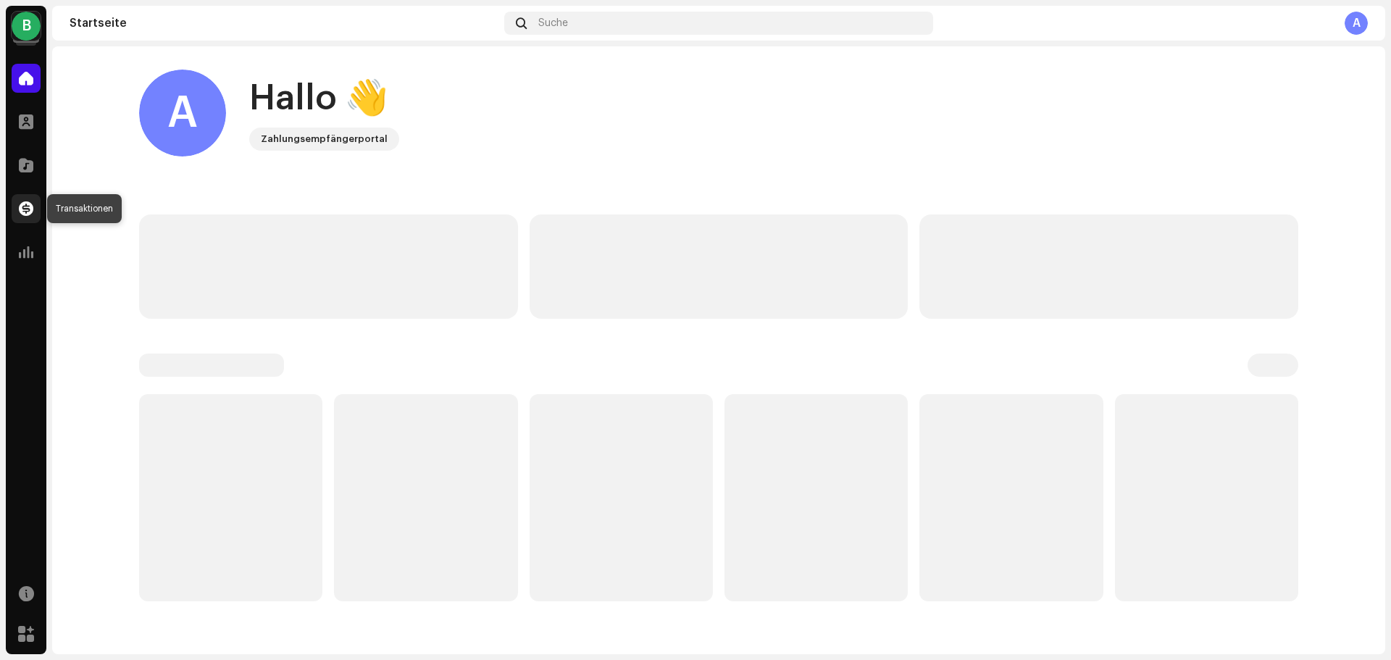
click at [25, 213] on span at bounding box center [26, 209] width 14 height 12
